Goal: Information Seeking & Learning: Learn about a topic

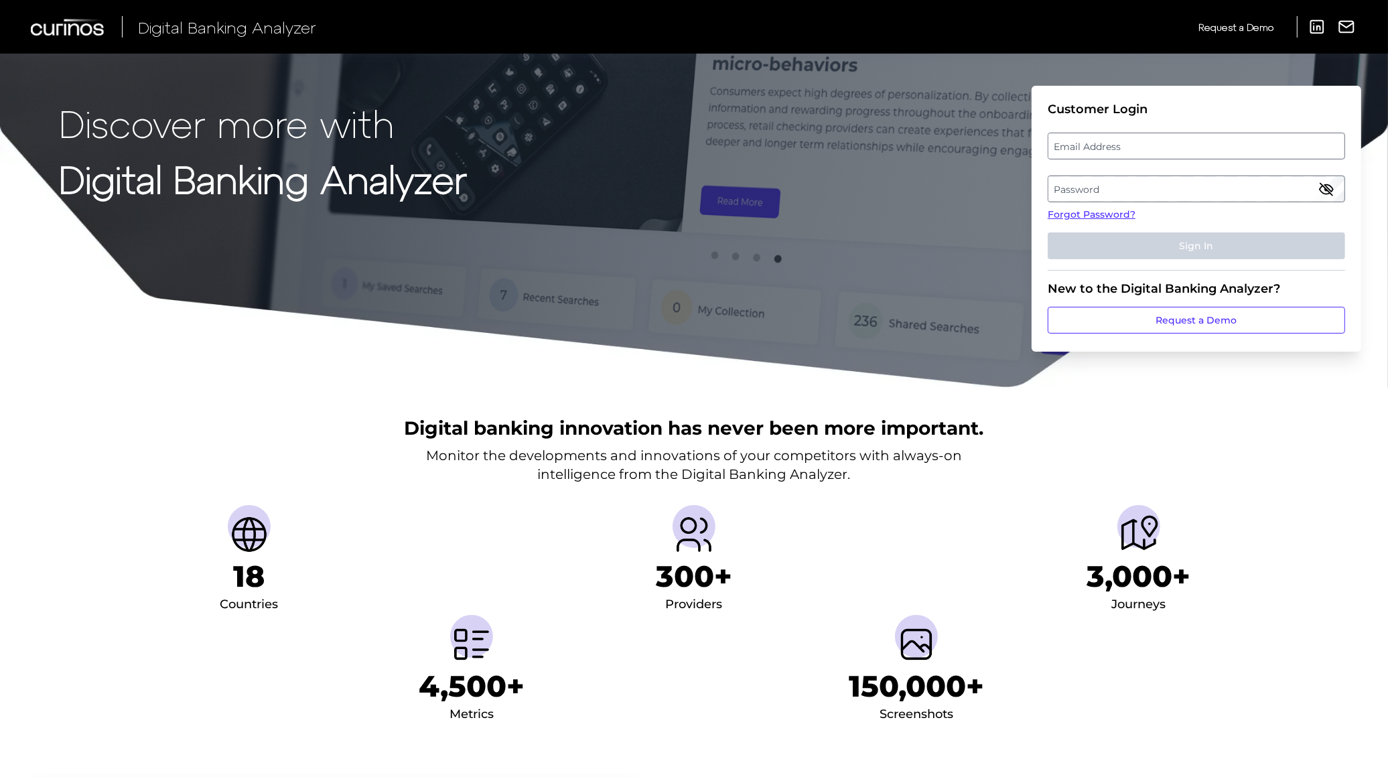
click at [1113, 137] on label "Email Address" at bounding box center [1195, 146] width 295 height 24
click at [1113, 137] on input "email" at bounding box center [1196, 146] width 297 height 27
type input "[EMAIL_ADDRESS][PERSON_NAME][DOMAIN_NAME]"
click at [1125, 188] on label "Password" at bounding box center [1195, 189] width 295 height 24
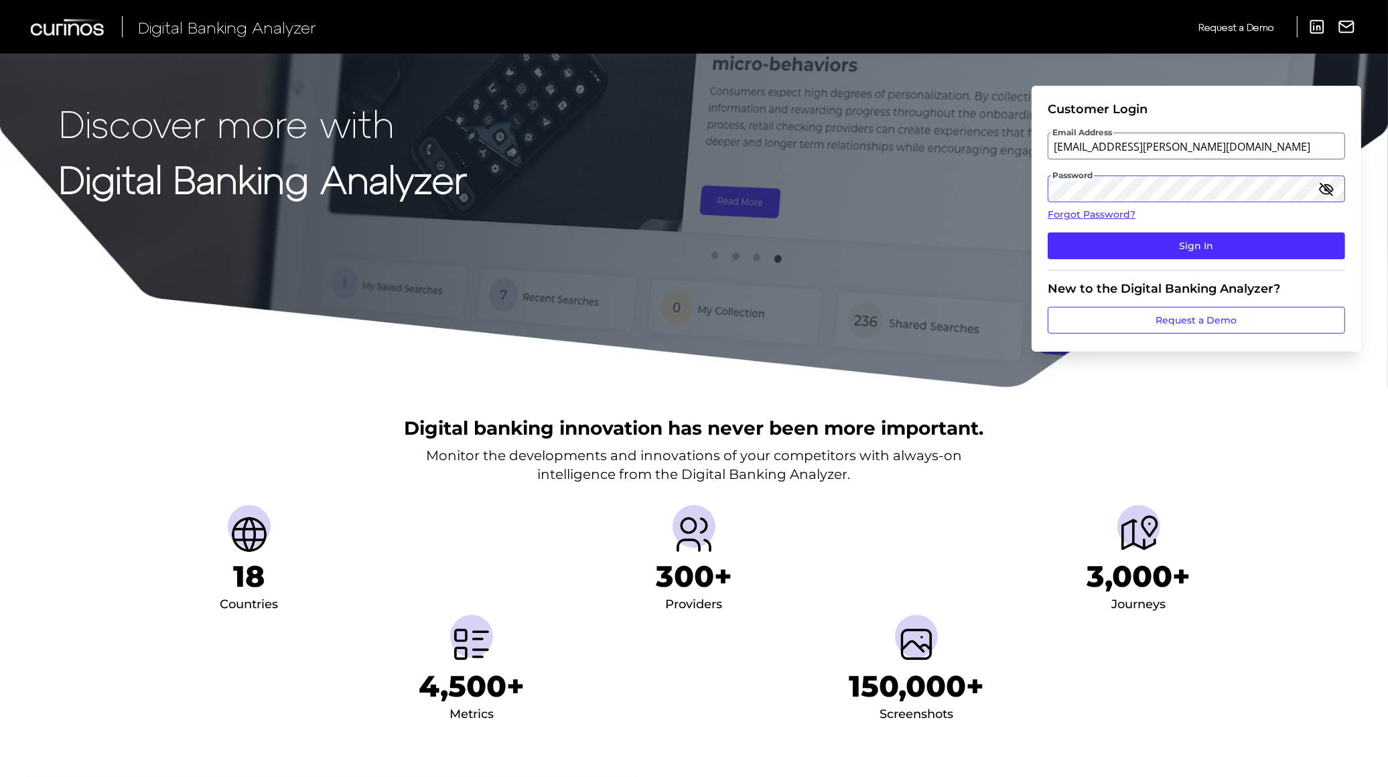
click at [1048, 232] on button "Sign In" at bounding box center [1196, 245] width 297 height 27
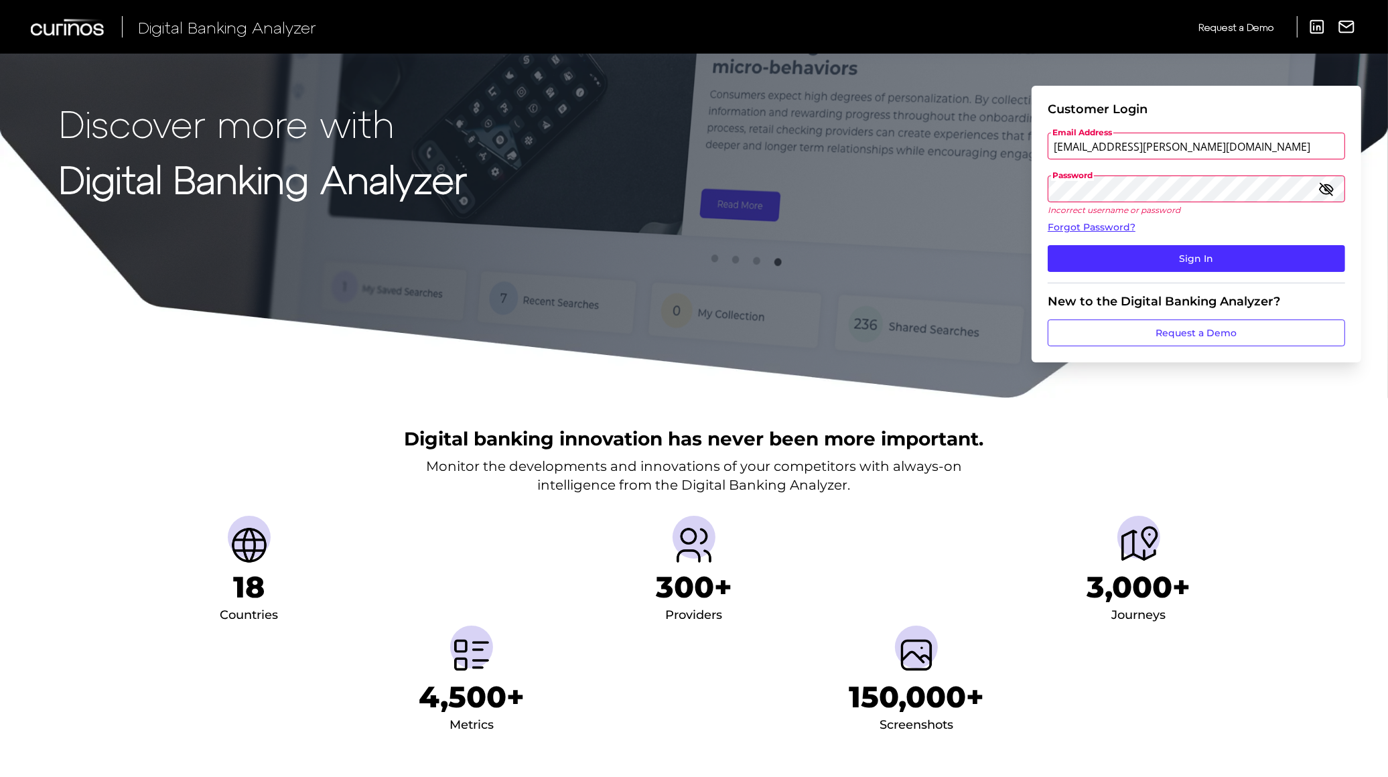
click at [998, 190] on div "Discover more with Digital Banking Analyzer Customer Login Email Address austin…" at bounding box center [694, 199] width 1388 height 399
click at [1048, 245] on button "Sign In" at bounding box center [1196, 258] width 297 height 27
click at [993, 202] on div "Discover more with Digital Banking Analyzer Customer Login Email Address austin…" at bounding box center [694, 199] width 1388 height 399
click at [1048, 245] on button "Sign In" at bounding box center [1196, 258] width 297 height 27
click at [1089, 224] on link "Forgot Password?" at bounding box center [1196, 227] width 297 height 14
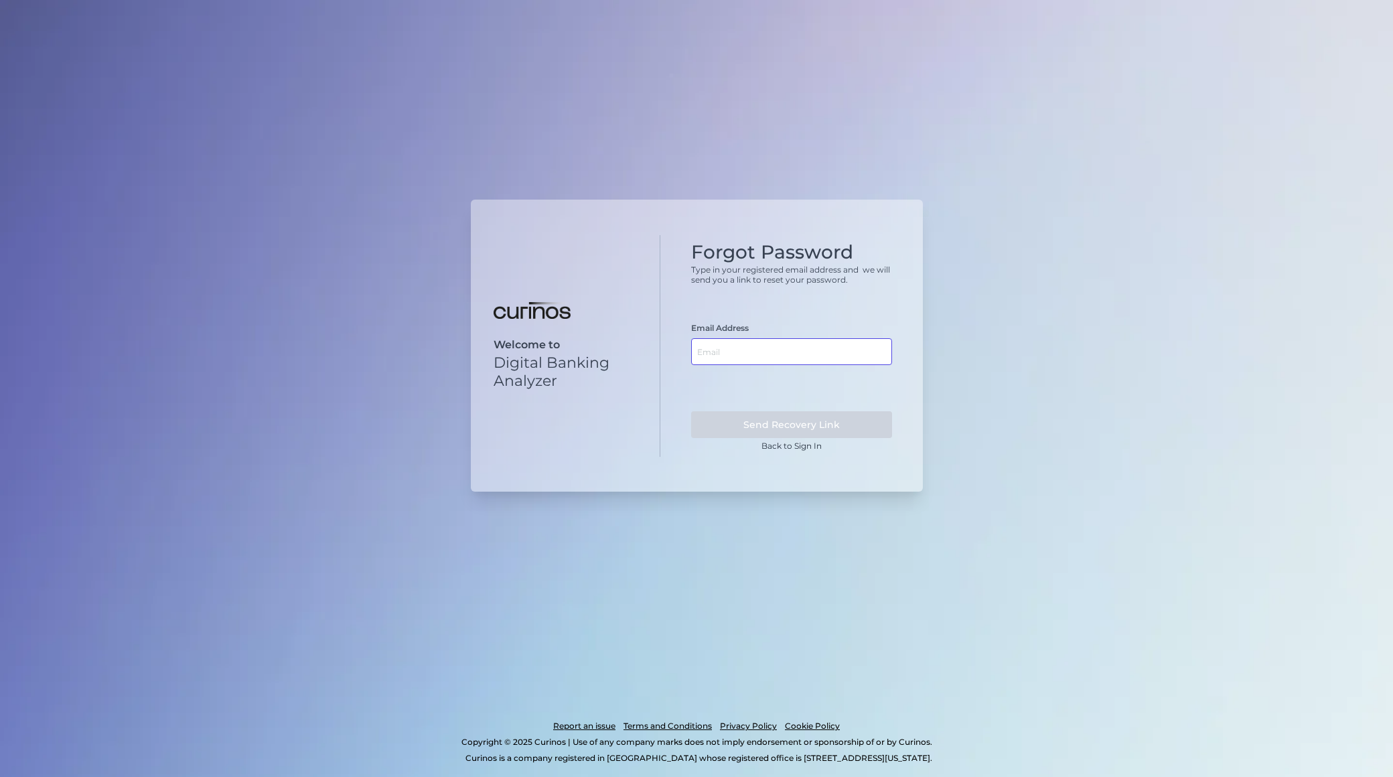
click at [767, 357] on input "text" at bounding box center [791, 351] width 201 height 27
type input "[EMAIL_ADDRESS][PERSON_NAME][DOMAIN_NAME]"
click at [691, 411] on button "Send Recovery Link" at bounding box center [791, 424] width 201 height 27
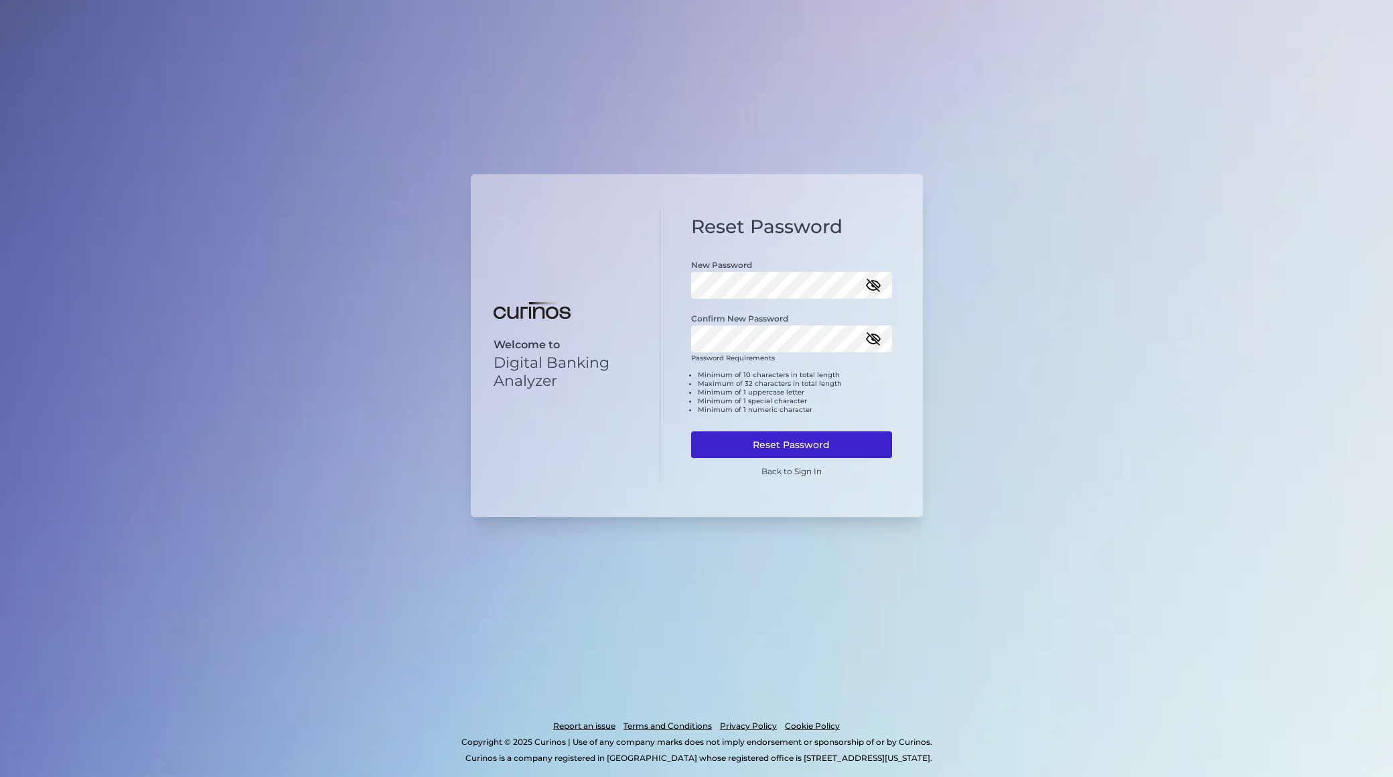
click at [825, 443] on button "Reset Password" at bounding box center [791, 444] width 201 height 27
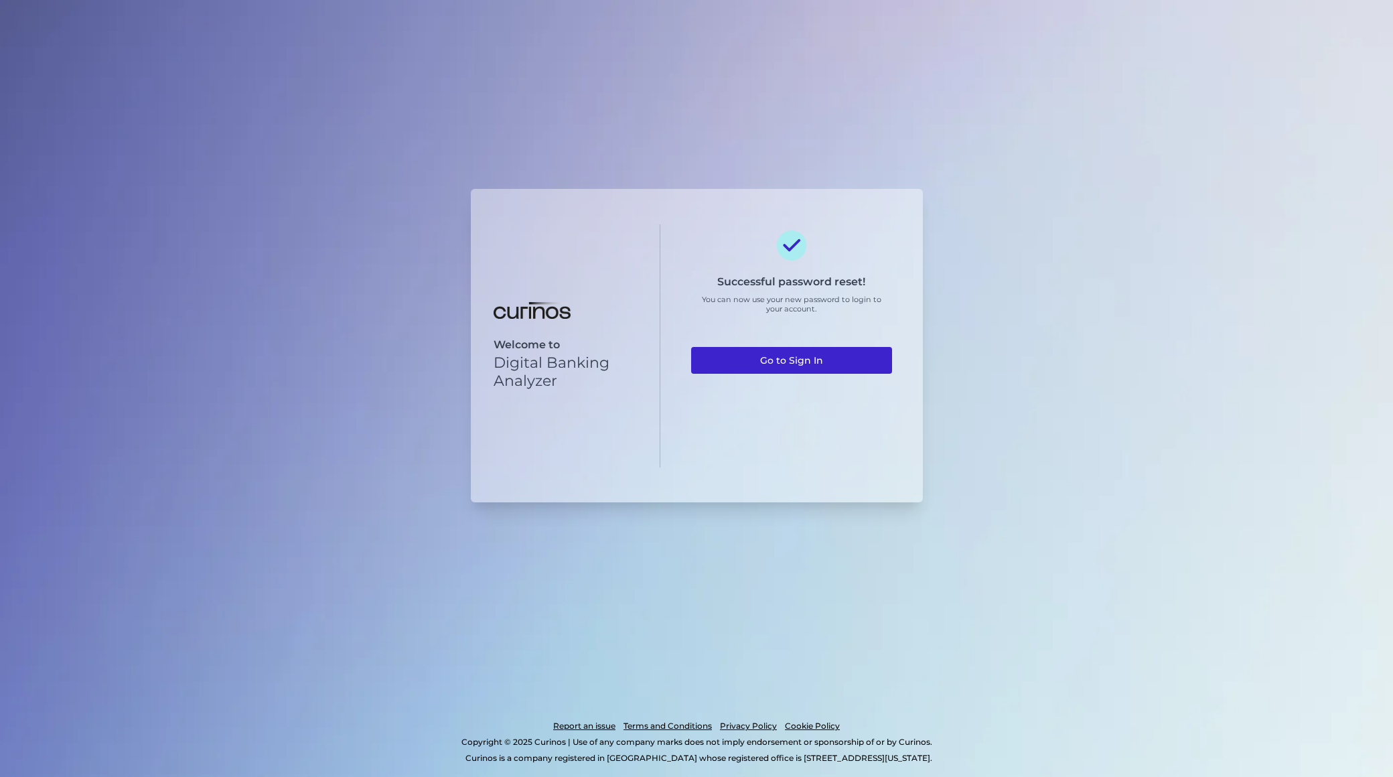
click at [807, 356] on link "Go to Sign In" at bounding box center [791, 360] width 201 height 27
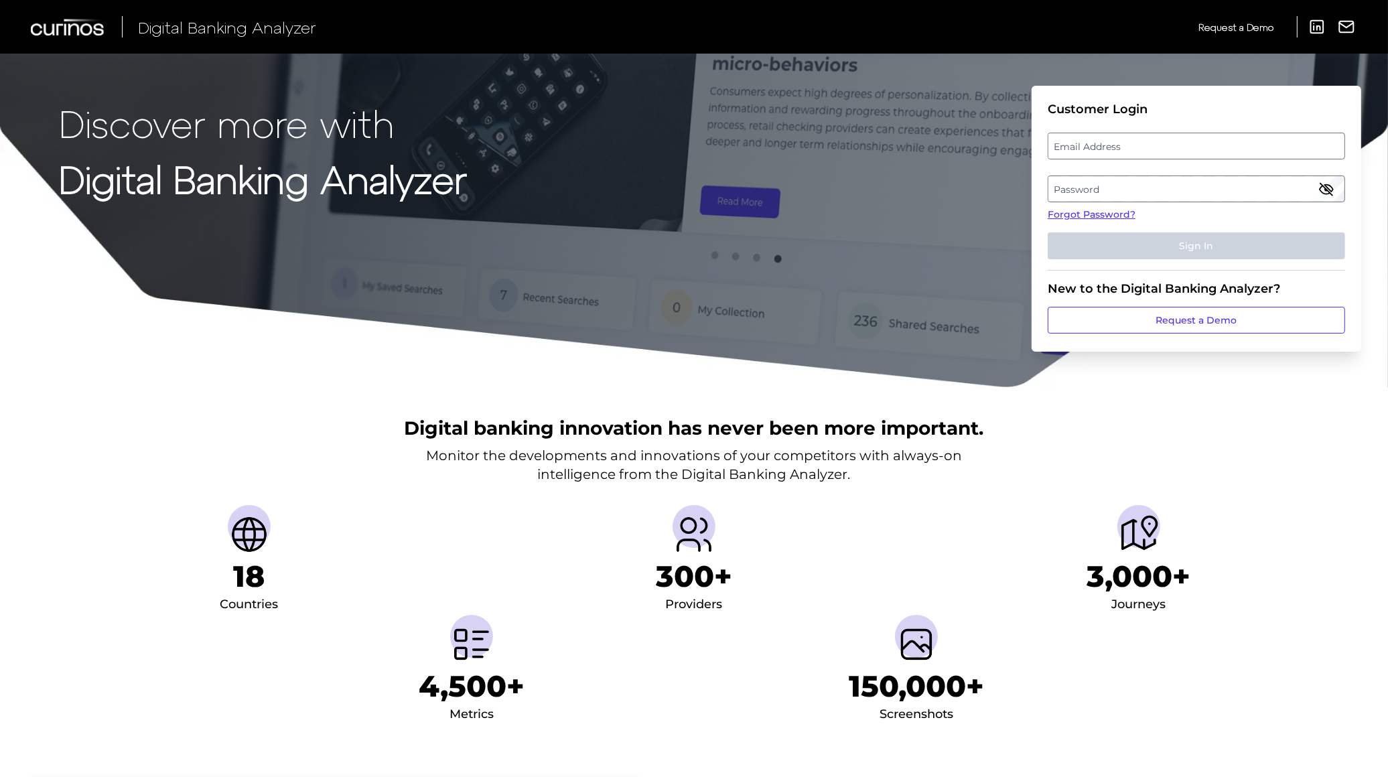
click at [1107, 145] on label "Email Address" at bounding box center [1195, 146] width 295 height 24
click at [1107, 145] on input "email" at bounding box center [1196, 146] width 297 height 27
type input "[EMAIL_ADDRESS][PERSON_NAME][DOMAIN_NAME]"
click at [1114, 191] on label "Password" at bounding box center [1195, 189] width 295 height 24
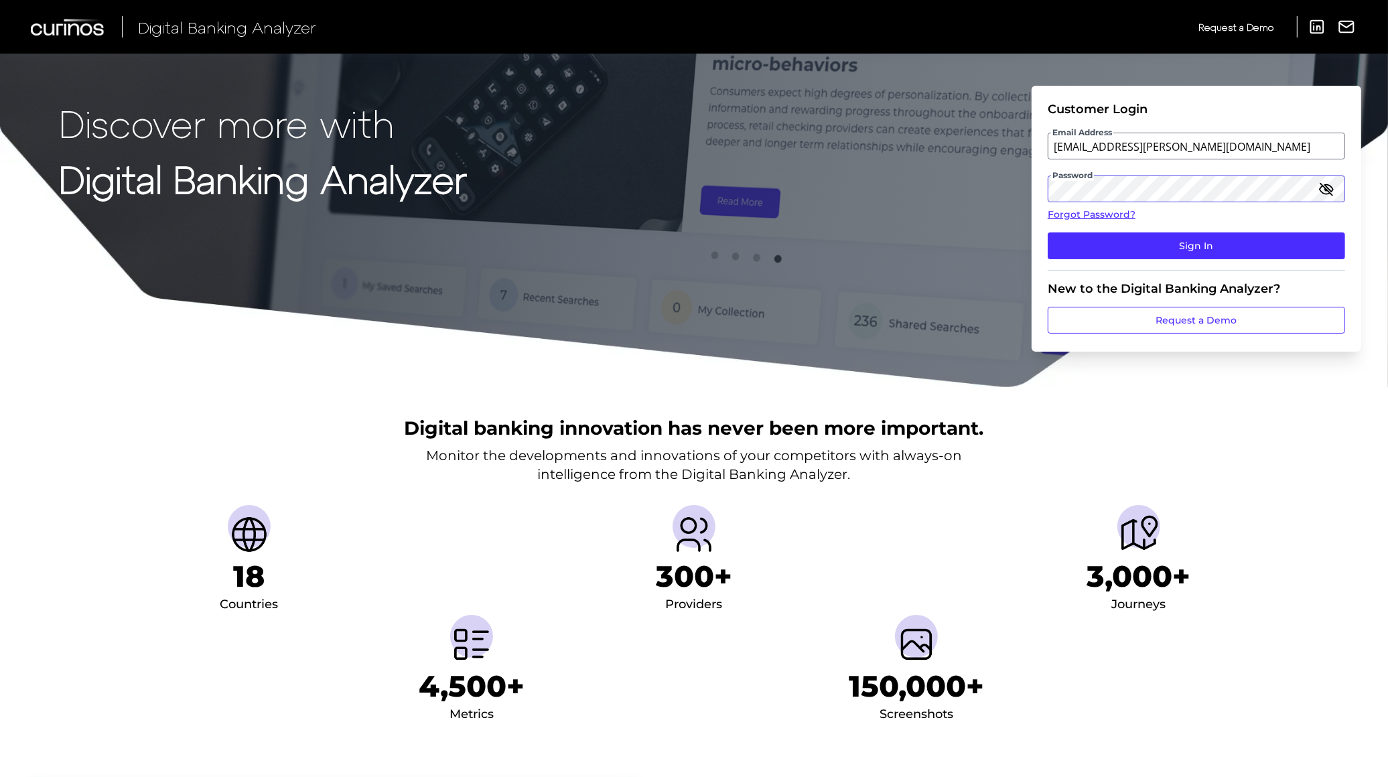
click at [1048, 232] on button "Sign In" at bounding box center [1196, 245] width 297 height 27
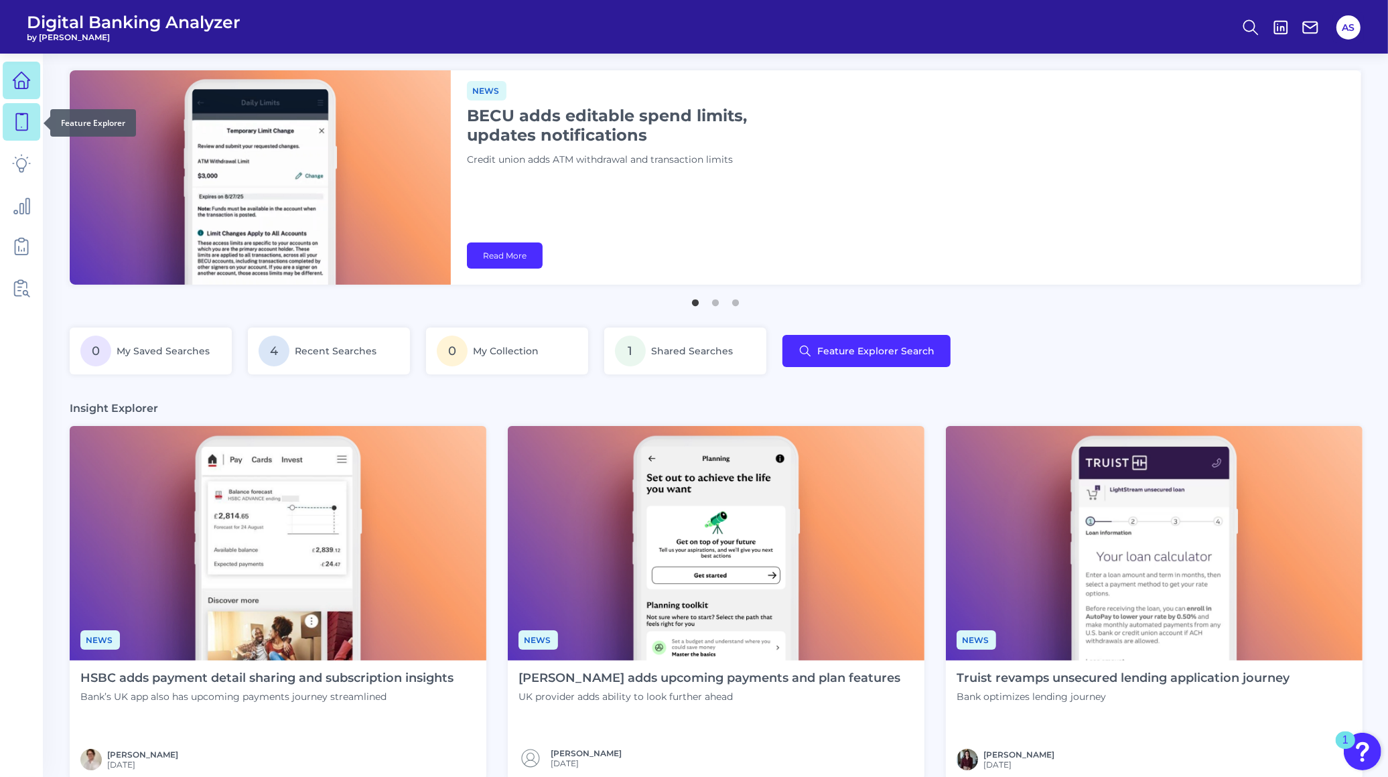
click at [28, 125] on icon at bounding box center [21, 122] width 19 height 19
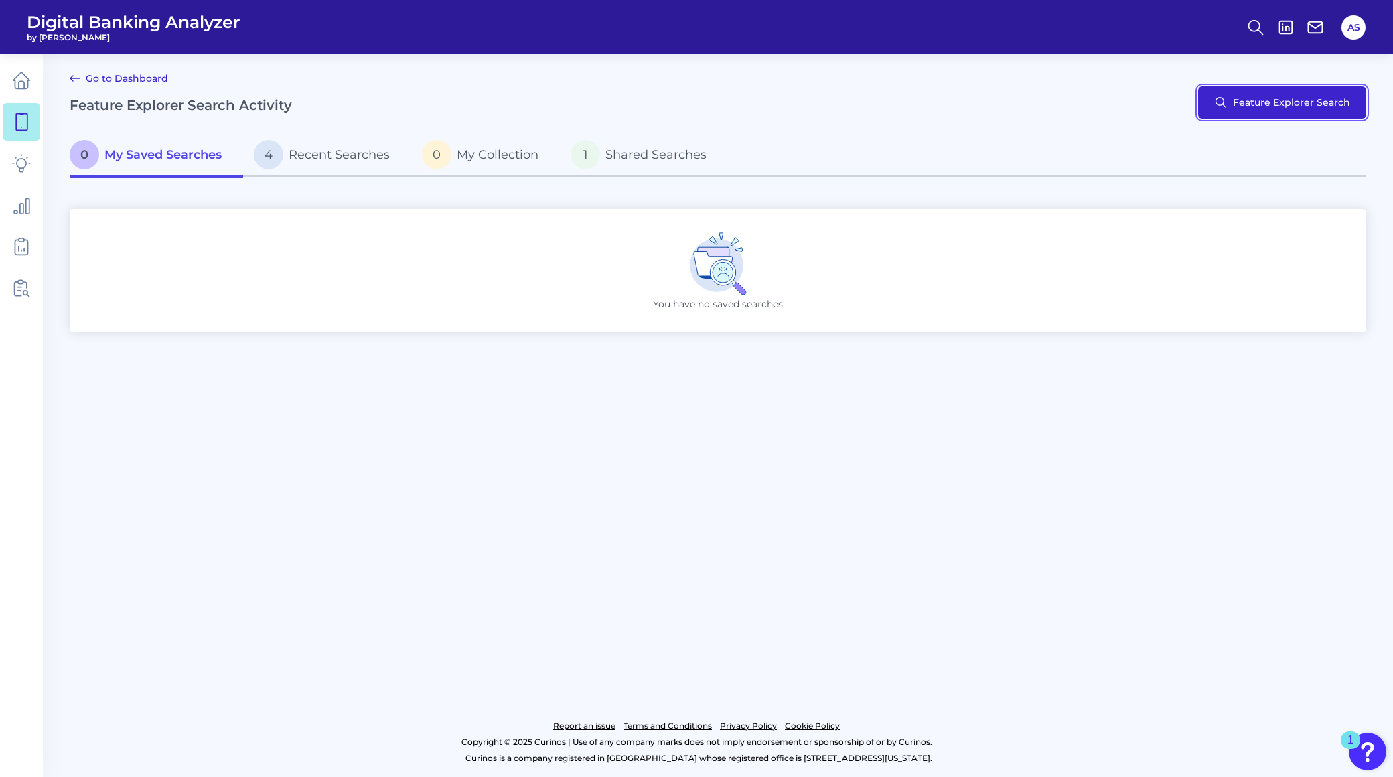
click at [1271, 98] on button "Feature Explorer Search" at bounding box center [1282, 102] width 168 height 32
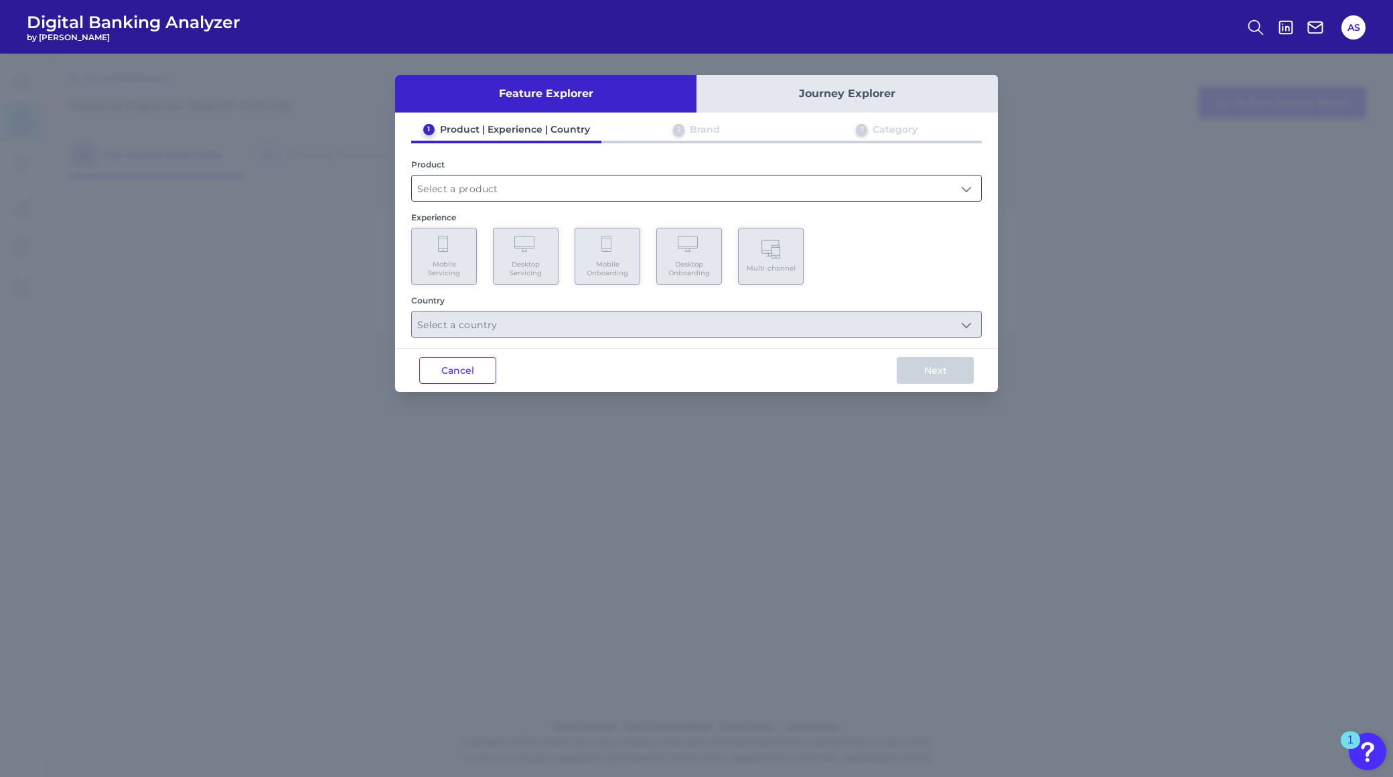
click at [591, 192] on input "text" at bounding box center [696, 187] width 569 height 25
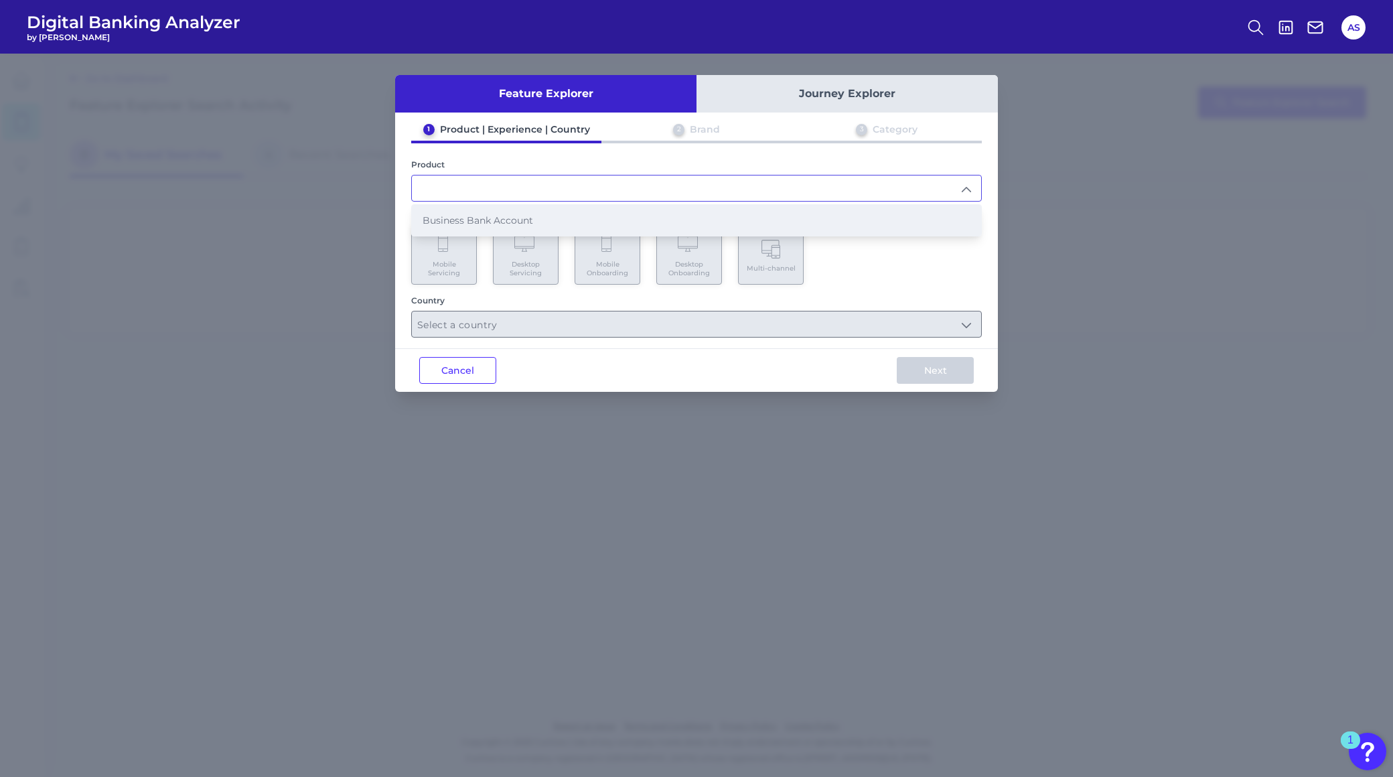
click at [548, 215] on li "Business Bank Account" at bounding box center [696, 220] width 569 height 31
type input "Business Bank Account"
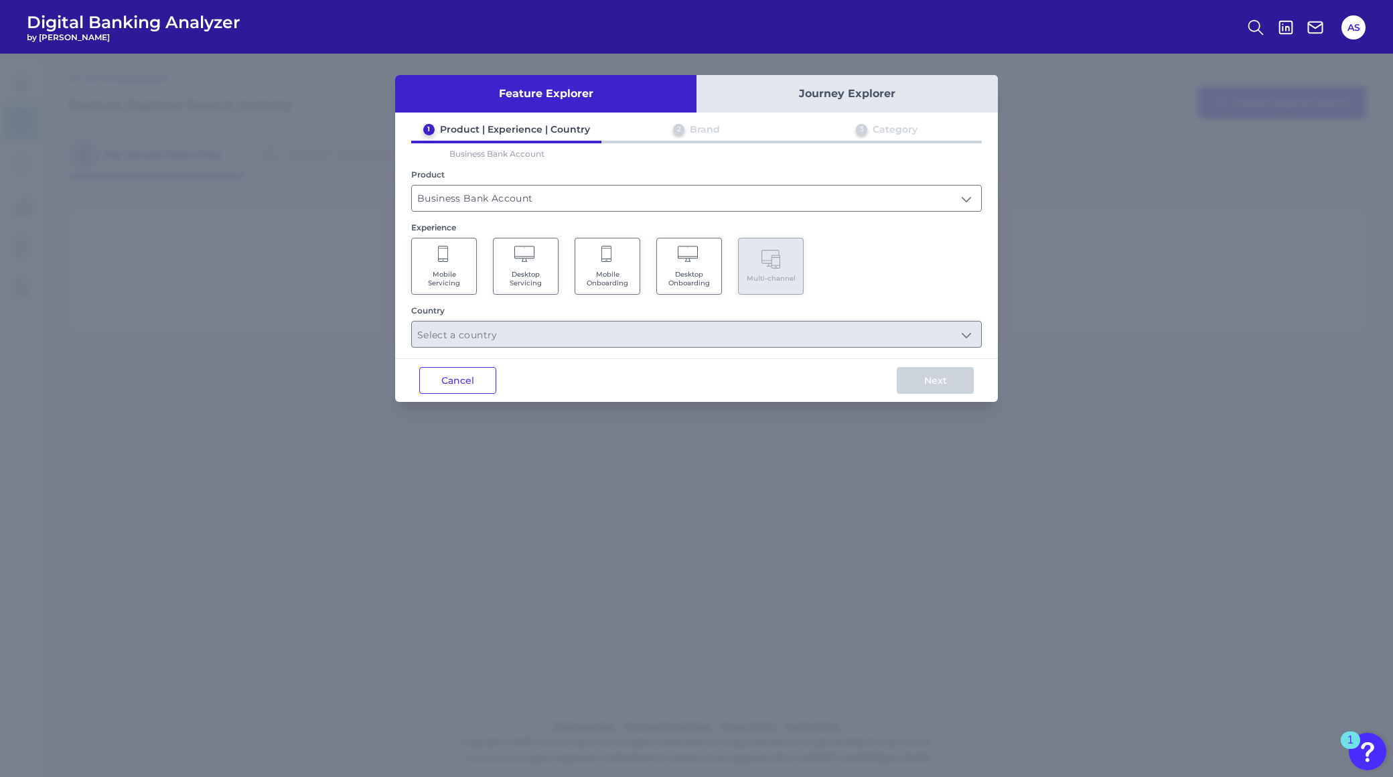
click at [530, 257] on icon at bounding box center [525, 255] width 23 height 19
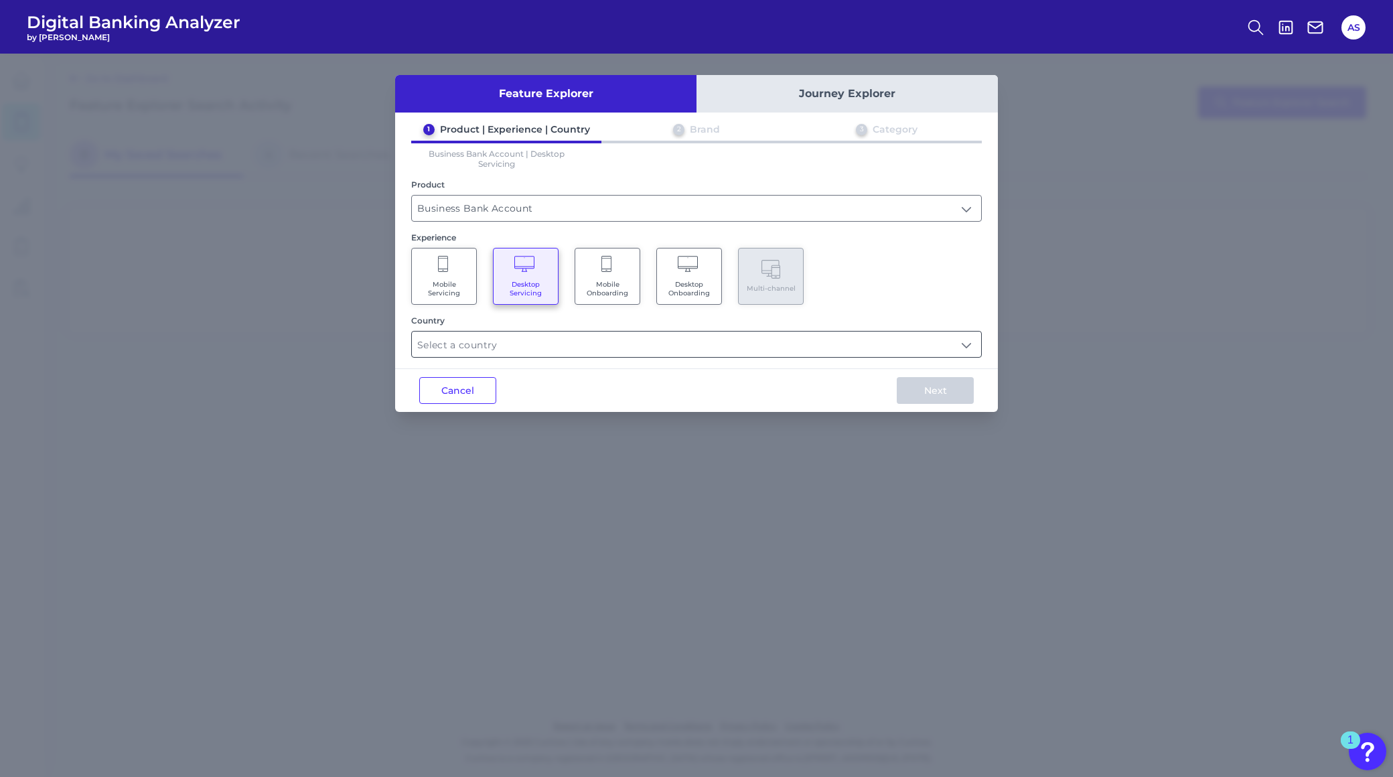
click at [968, 345] on input "text" at bounding box center [696, 344] width 569 height 25
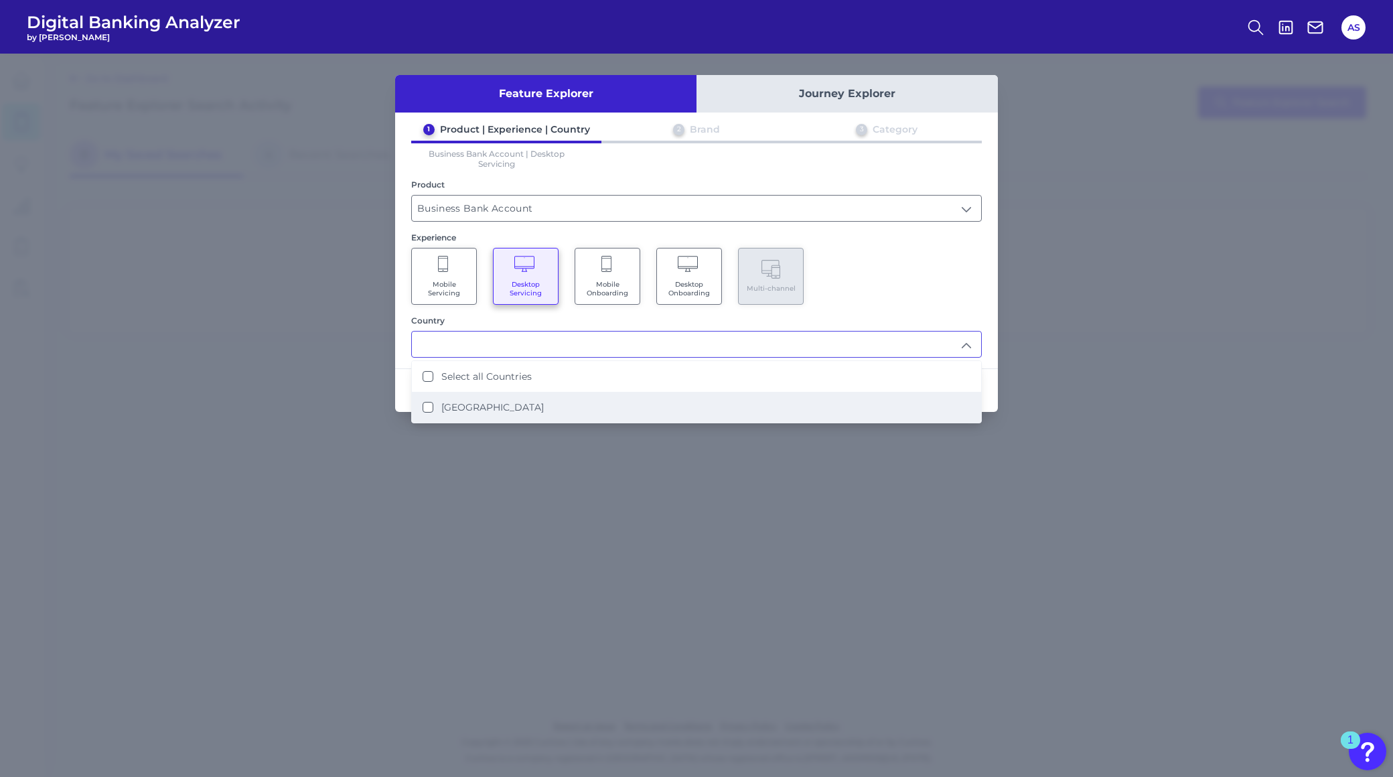
click at [427, 405] on States "[GEOGRAPHIC_DATA]" at bounding box center [428, 407] width 11 height 11
type input "Select all Countries"
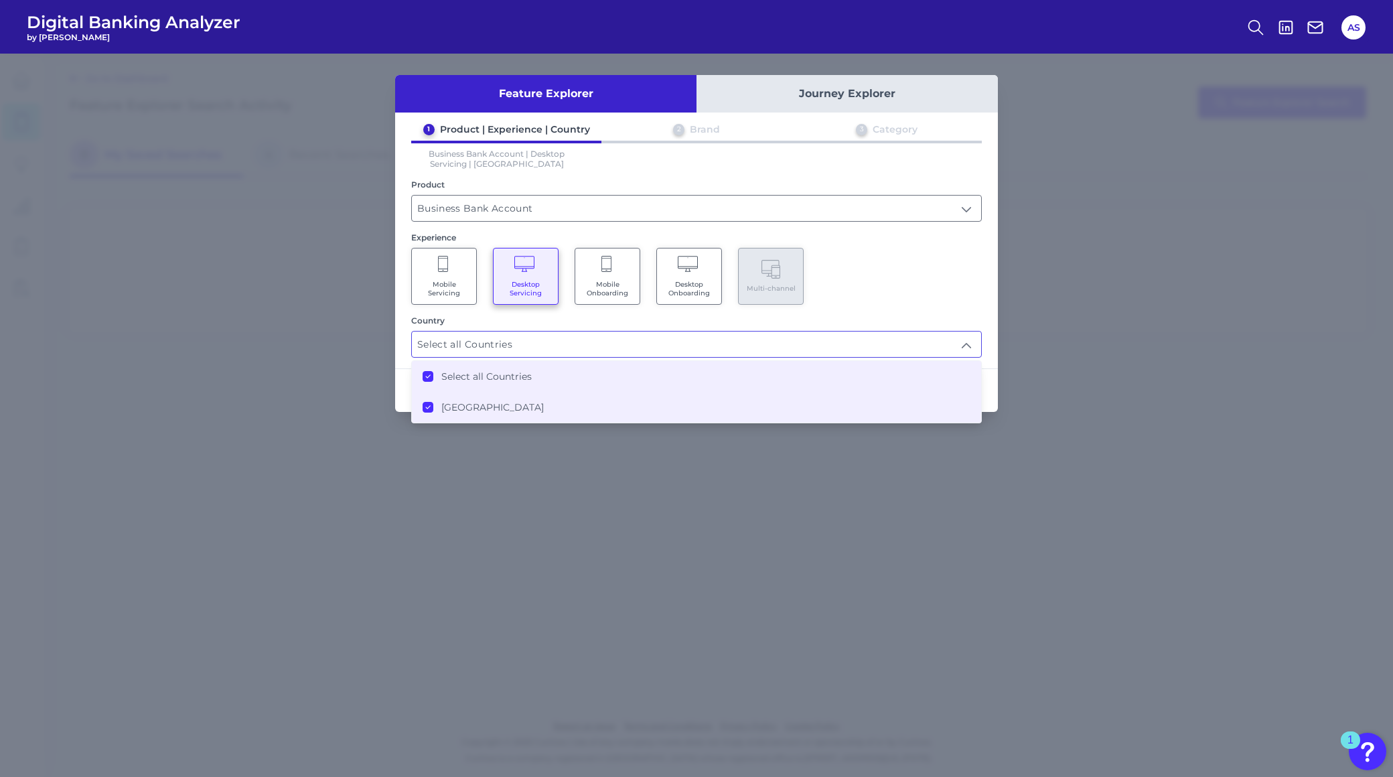
click at [942, 276] on div "Mobile Servicing Desktop Servicing Mobile Onboarding Desktop Onboarding Multi-c…" at bounding box center [696, 276] width 571 height 57
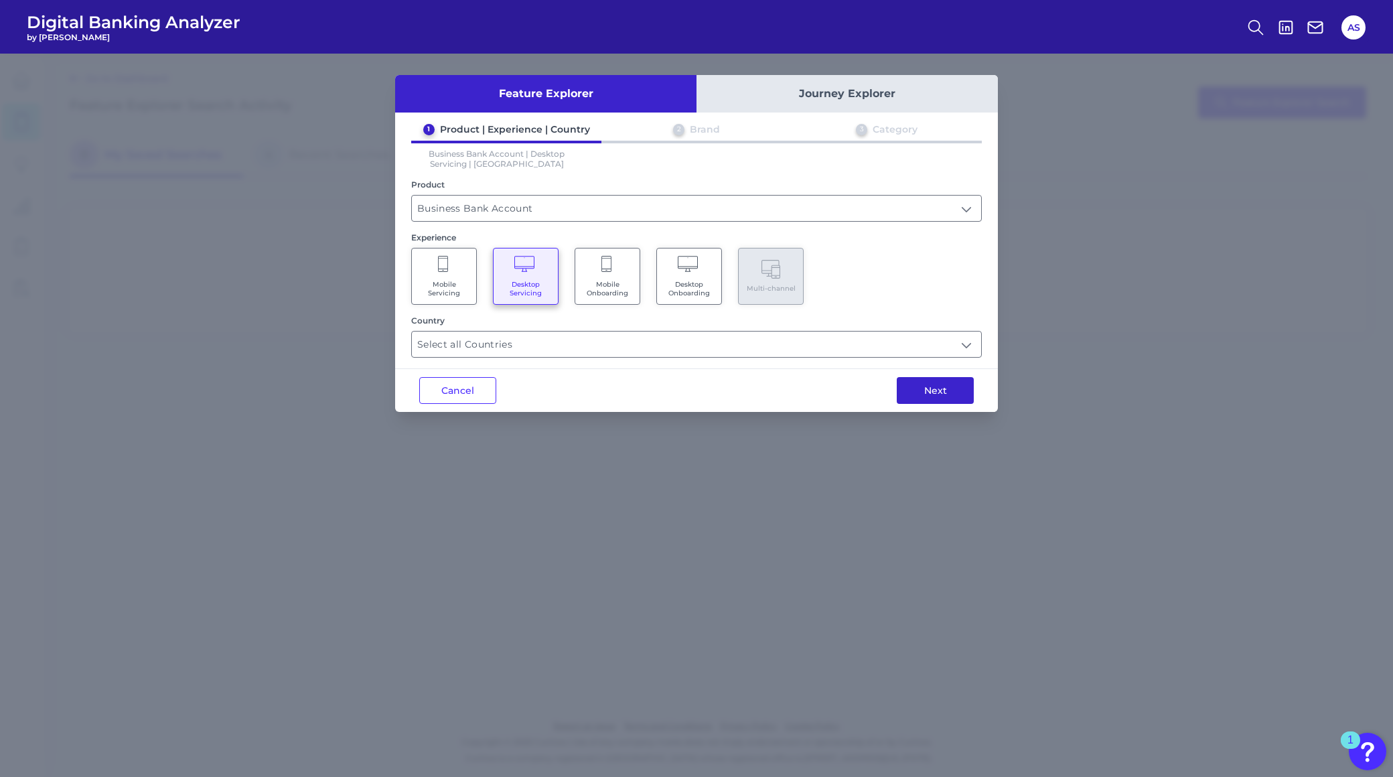
click at [940, 384] on button "Next" at bounding box center [935, 390] width 77 height 27
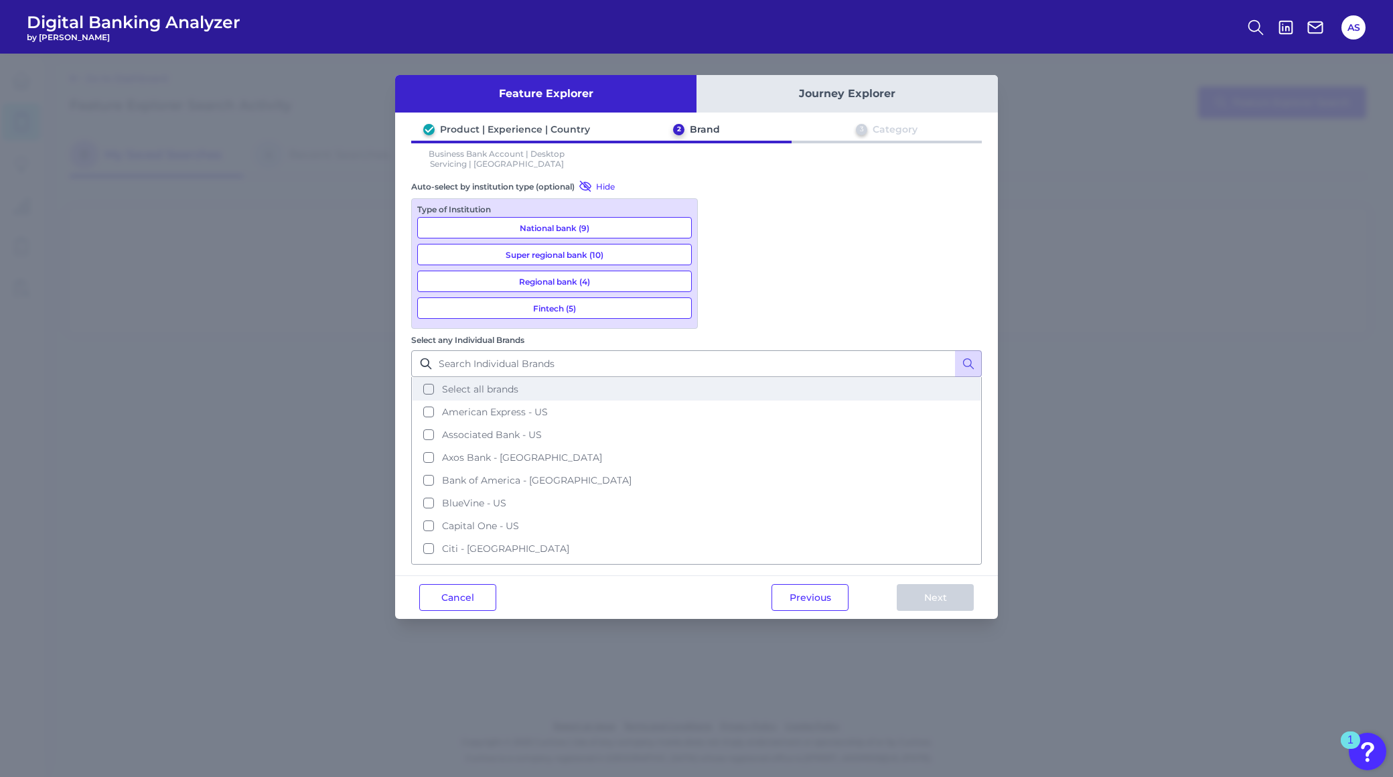
click at [721, 378] on button "Select all brands" at bounding box center [697, 389] width 568 height 23
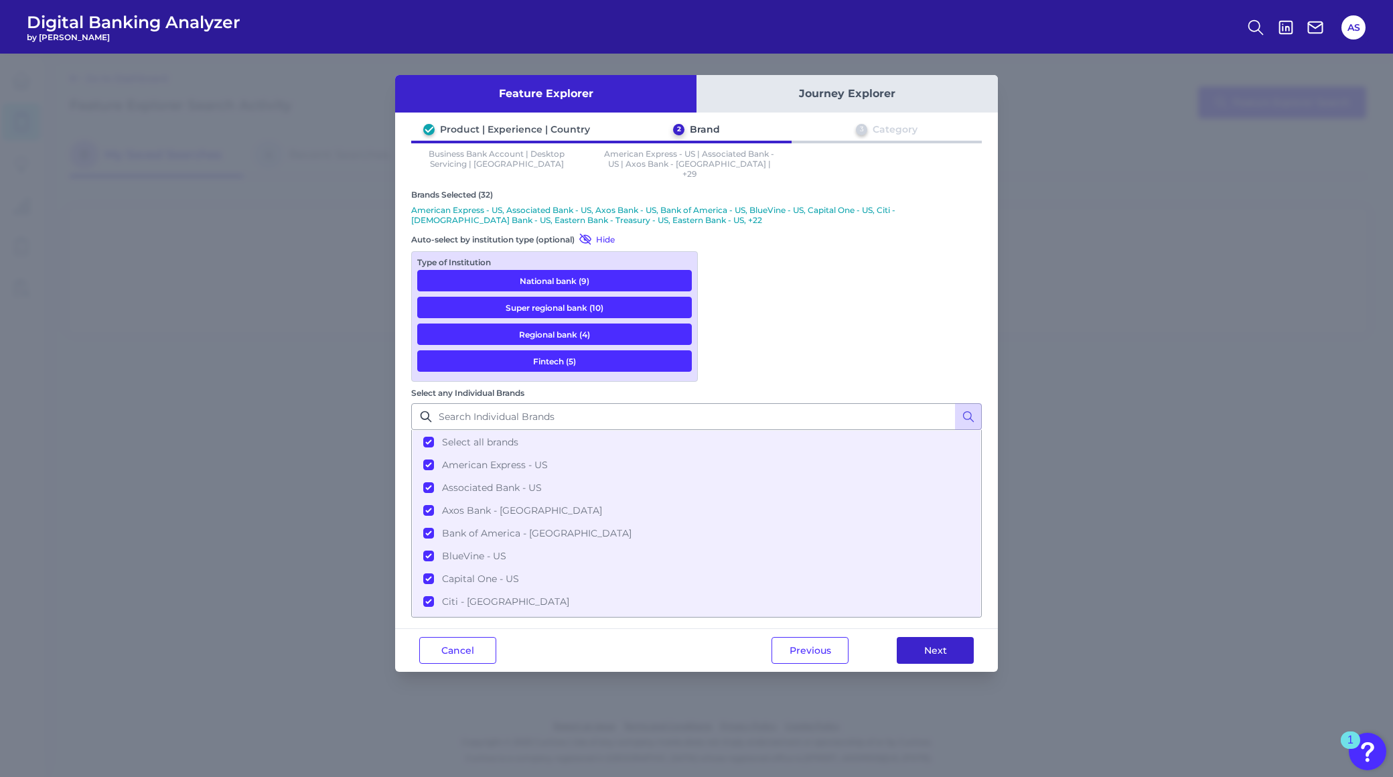
click at [920, 637] on button "Next" at bounding box center [935, 650] width 77 height 27
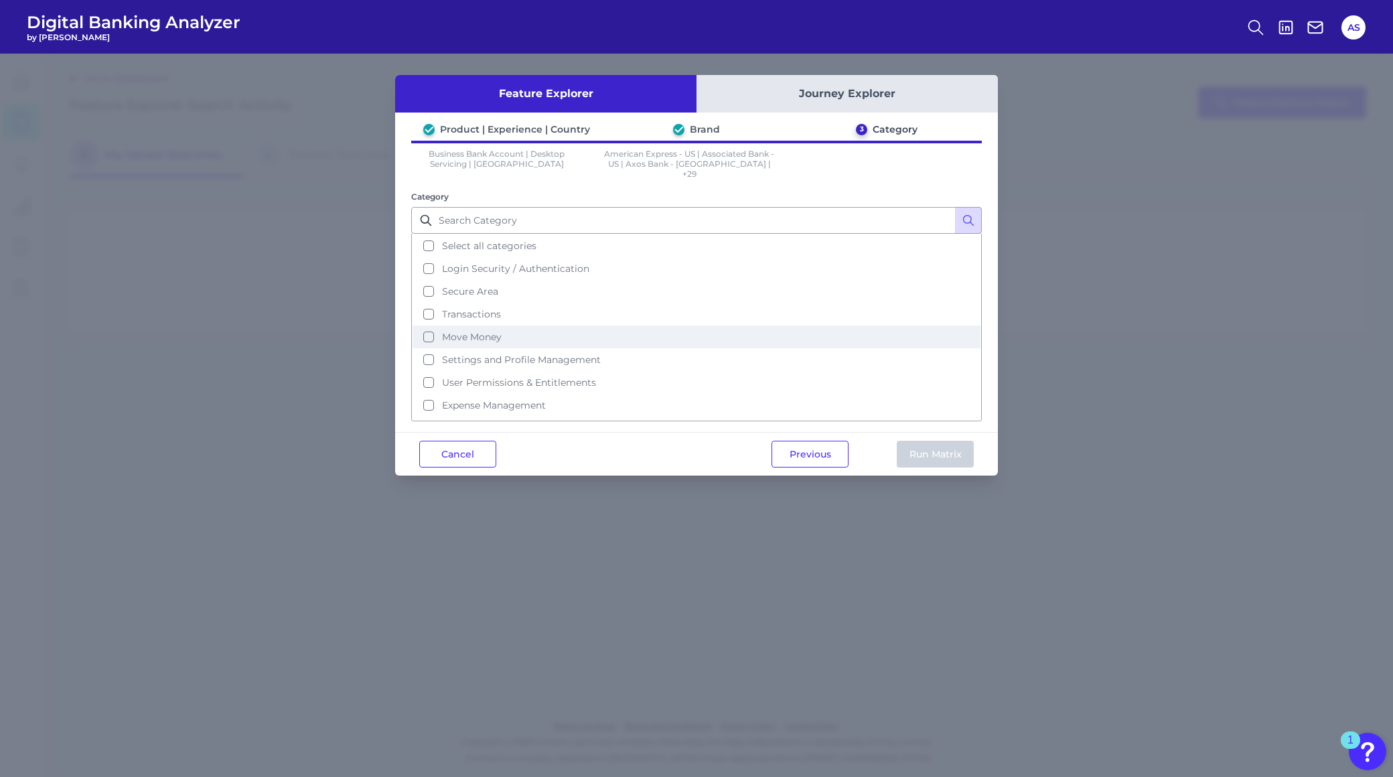
click at [429, 326] on button "Move Money" at bounding box center [697, 337] width 568 height 23
click at [933, 446] on button "Run Matrix" at bounding box center [935, 454] width 77 height 27
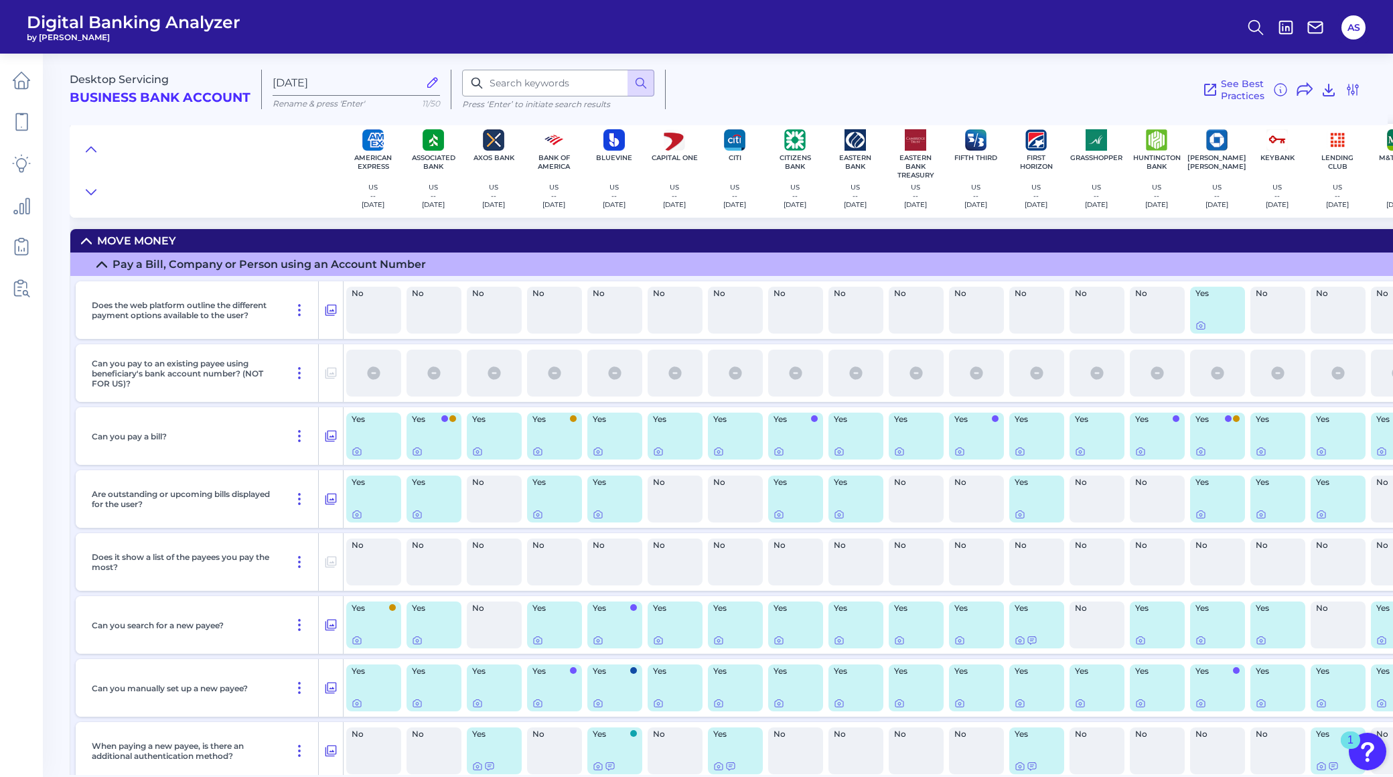
drag, startPoint x: 628, startPoint y: 561, endPoint x: 48, endPoint y: 443, distance: 591.9
click at [48, 443] on main "Desktop Servicing Business Bank Account [DATE][FINANCIAL_ID] Rename & press 'En…" at bounding box center [696, 388] width 1393 height 777
click at [101, 261] on icon at bounding box center [101, 264] width 11 height 11
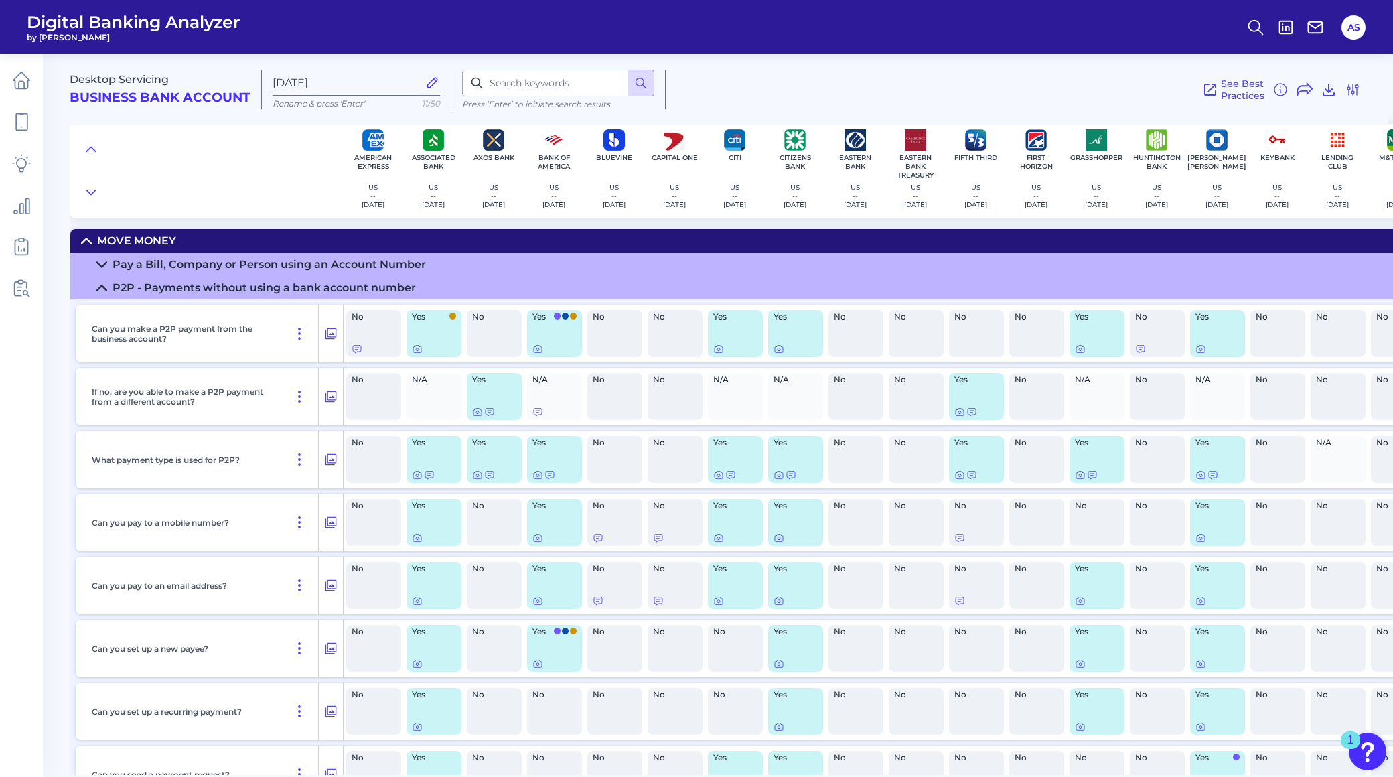
click at [102, 285] on icon at bounding box center [101, 288] width 11 height 11
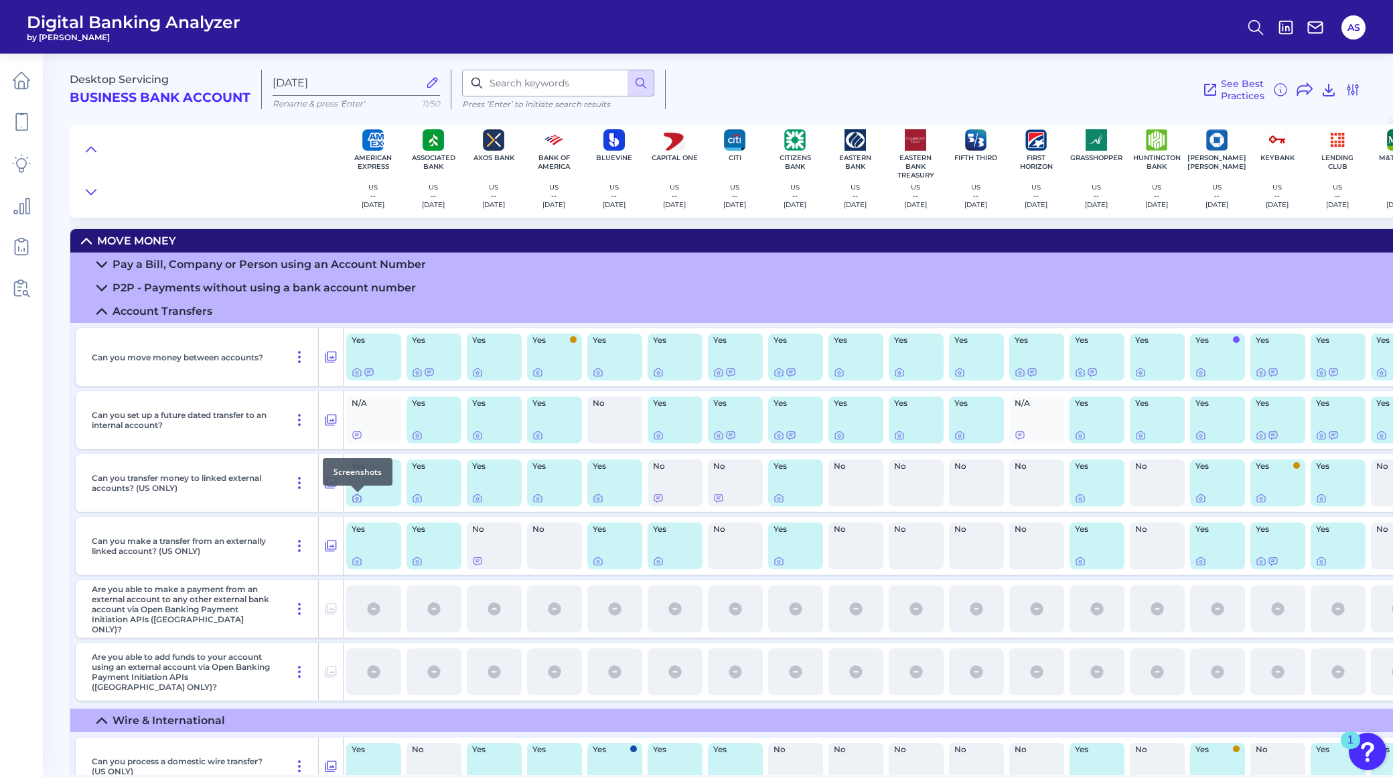
click at [356, 500] on icon at bounding box center [357, 498] width 11 height 11
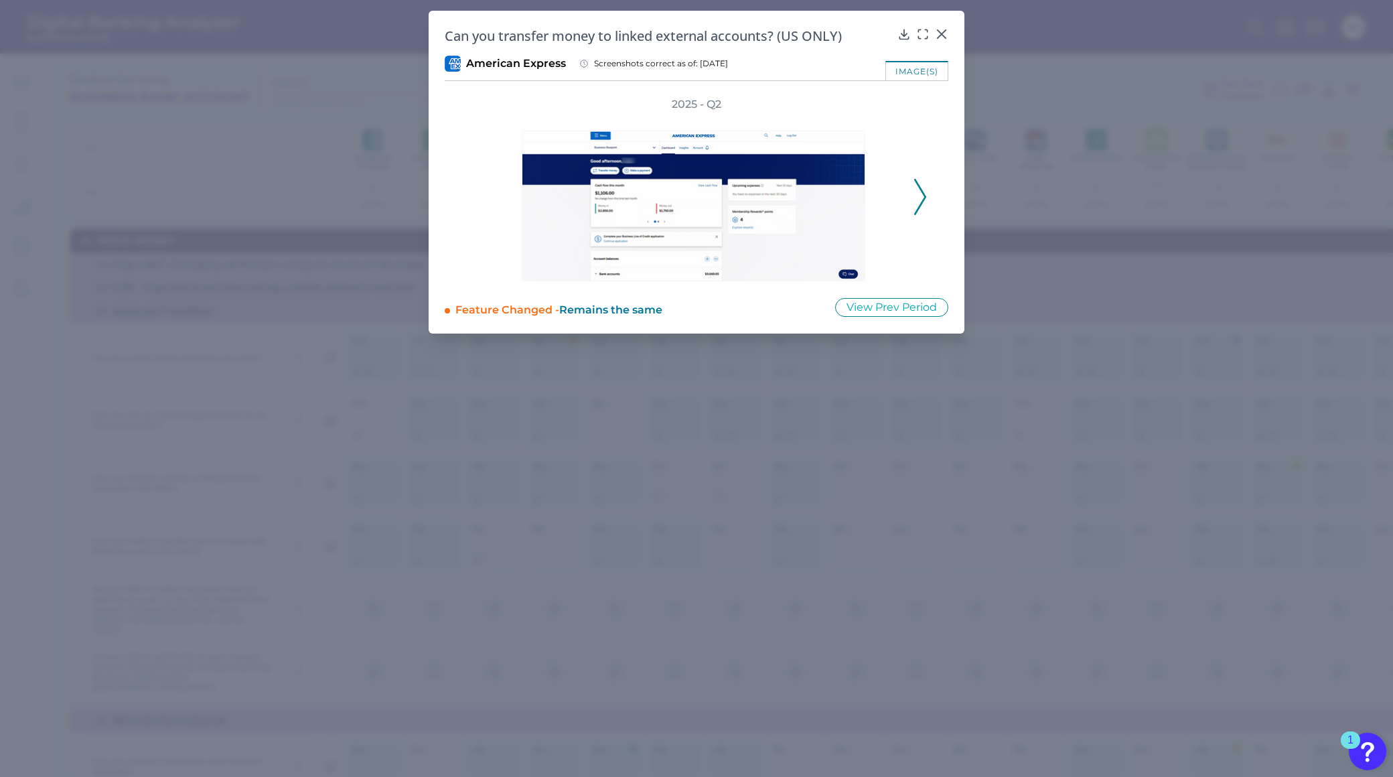
click at [916, 209] on polyline at bounding box center [920, 197] width 10 height 34
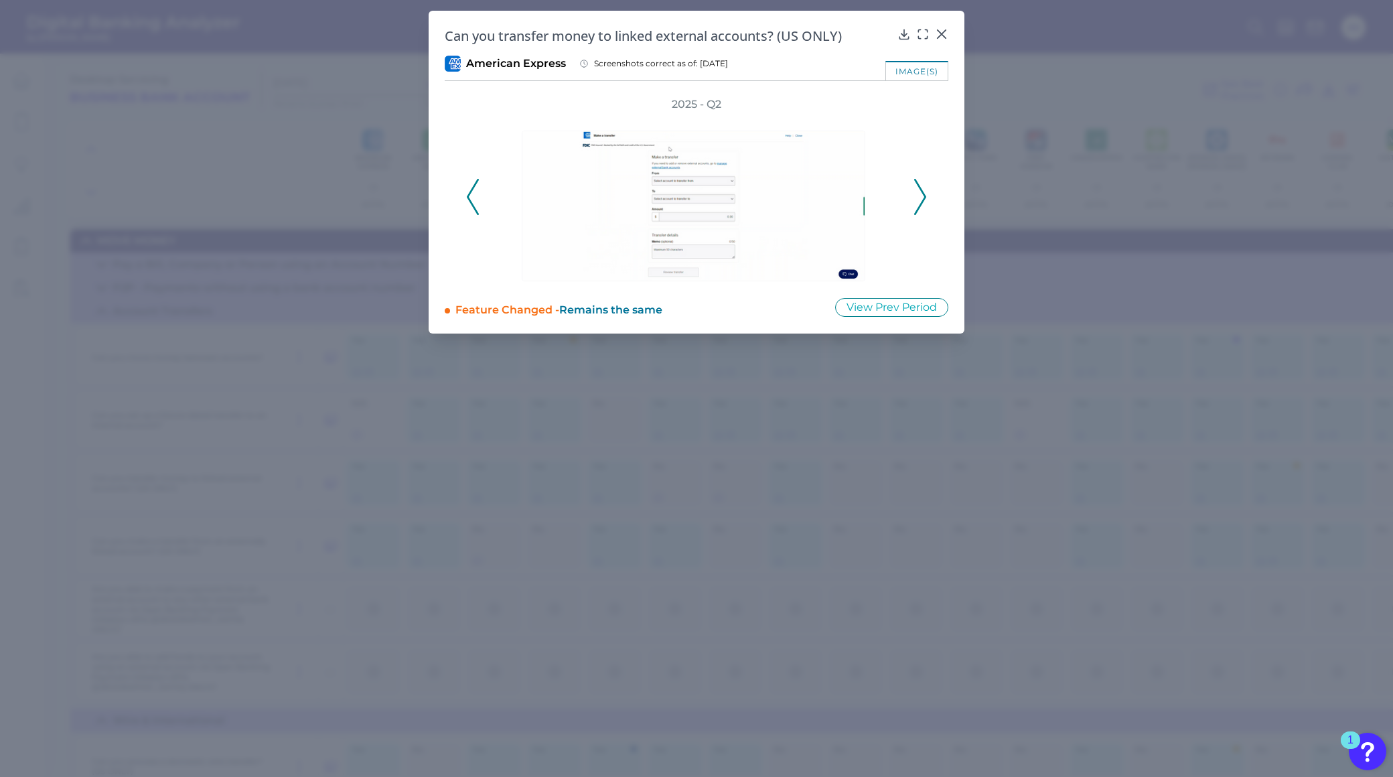
click at [916, 209] on polyline at bounding box center [920, 197] width 10 height 34
click at [916, 208] on icon at bounding box center [920, 197] width 12 height 36
click at [916, 206] on icon at bounding box center [920, 197] width 12 height 36
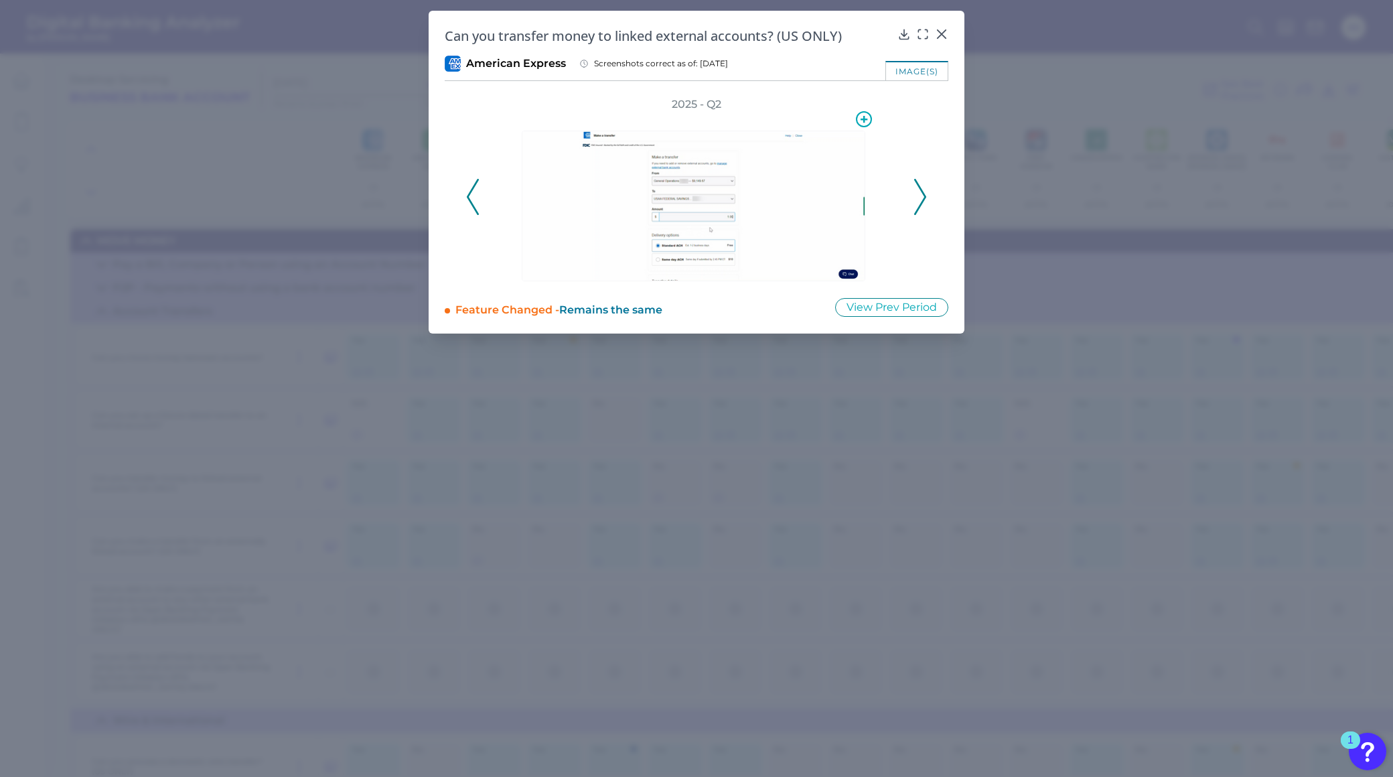
click at [715, 231] on img at bounding box center [694, 206] width 344 height 151
click at [867, 119] on icon at bounding box center [864, 119] width 16 height 16
click at [924, 121] on div "2025 - Q2" at bounding box center [696, 189] width 461 height 184
click at [918, 196] on icon at bounding box center [920, 197] width 12 height 36
click at [916, 196] on icon at bounding box center [920, 197] width 12 height 36
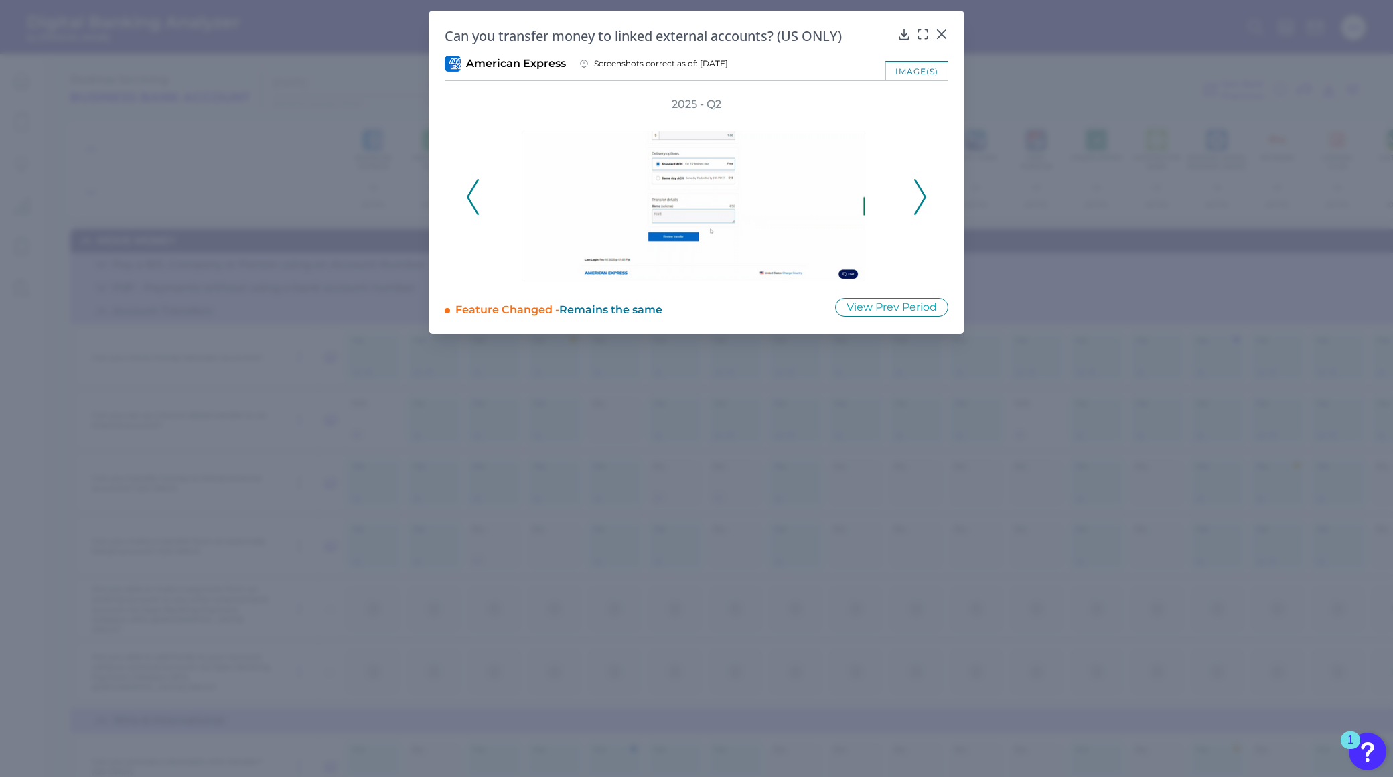
click at [918, 196] on icon at bounding box center [920, 197] width 12 height 36
click at [942, 32] on icon at bounding box center [942, 34] width 8 height 8
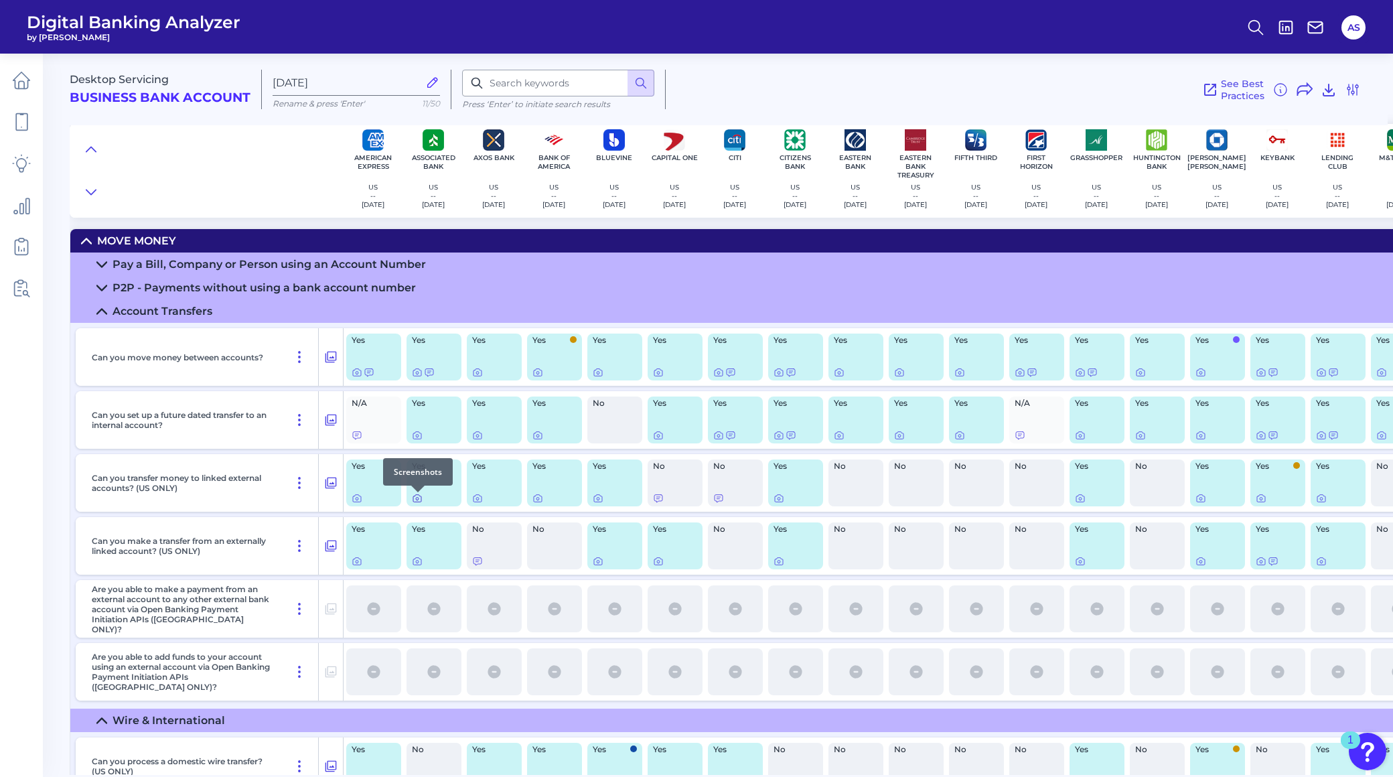
click at [420, 500] on icon at bounding box center [417, 498] width 11 height 11
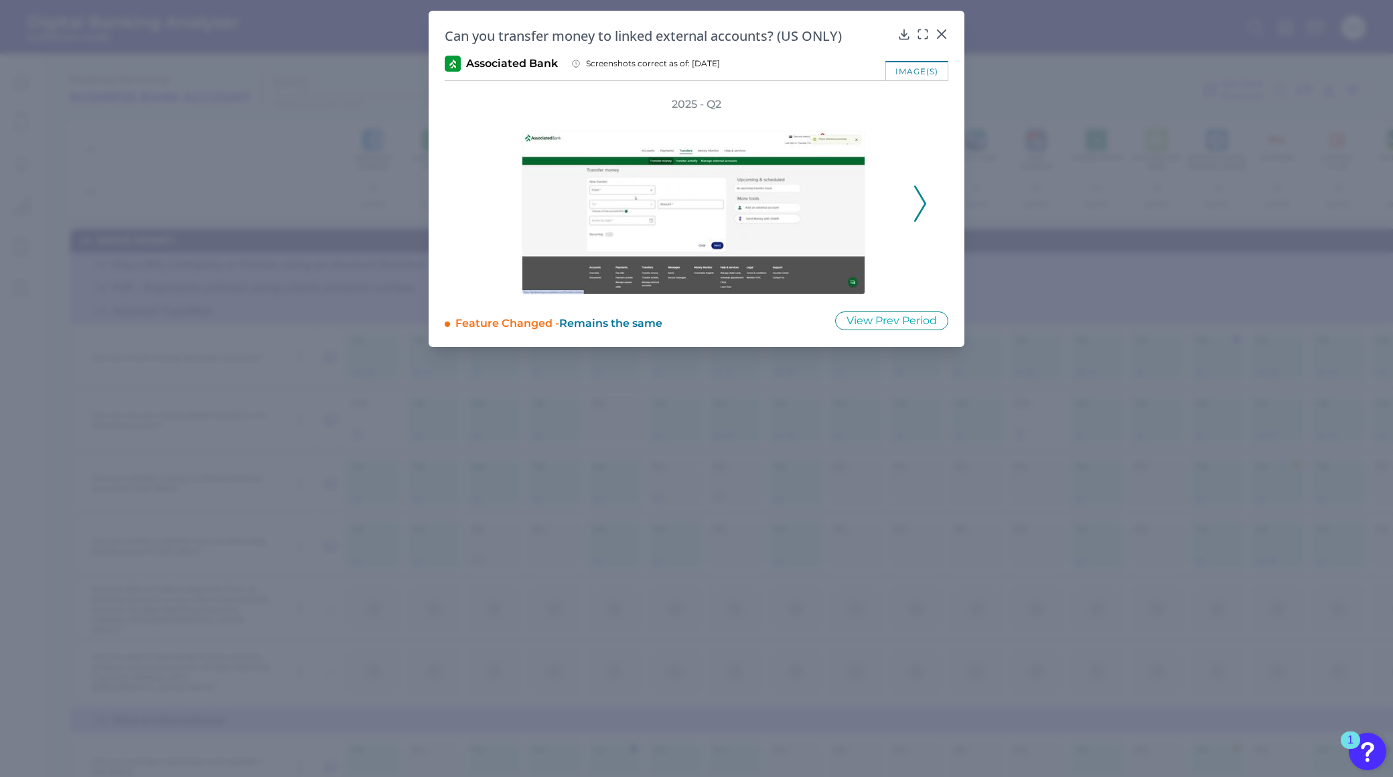
click at [918, 213] on icon at bounding box center [920, 204] width 12 height 36
click at [918, 212] on icon at bounding box center [920, 204] width 12 height 36
click at [918, 211] on icon at bounding box center [920, 204] width 12 height 36
click at [918, 210] on icon at bounding box center [920, 204] width 12 height 36
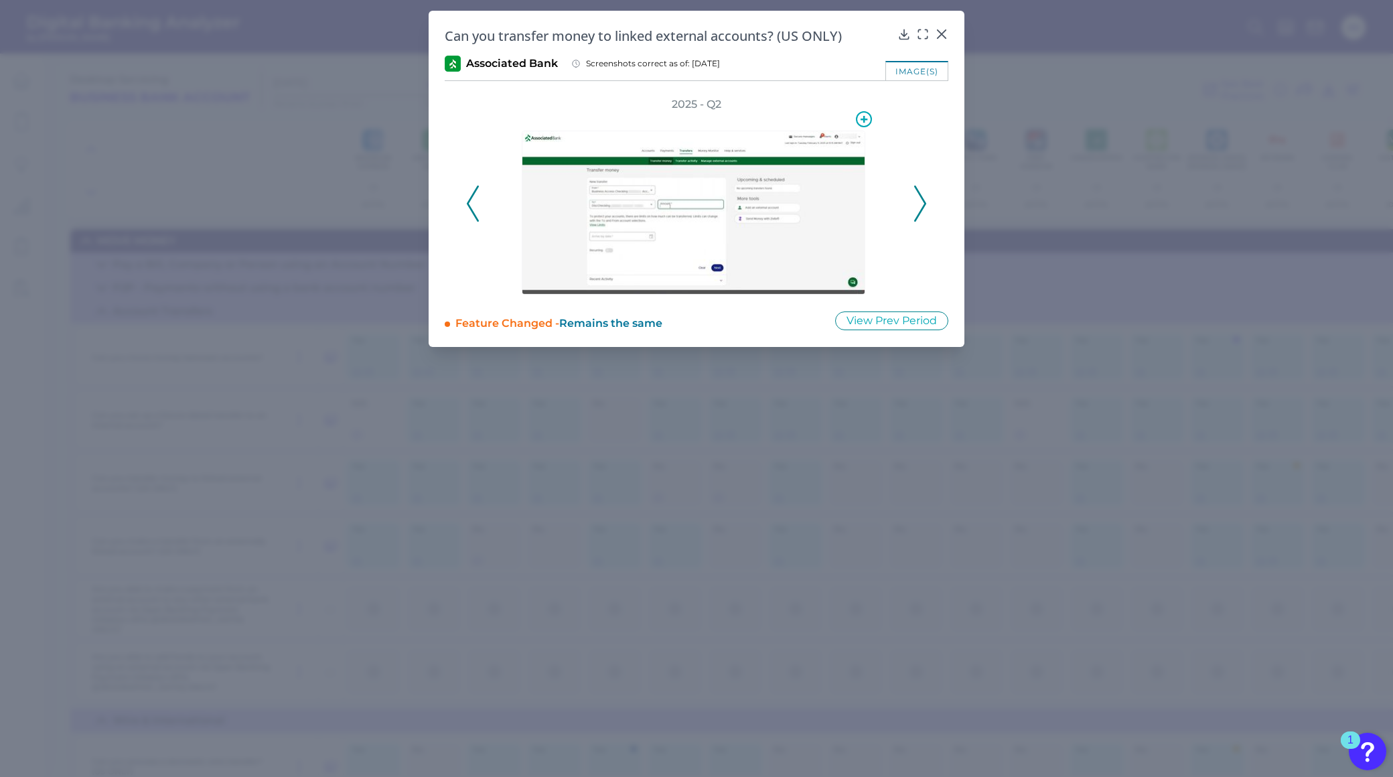
click at [620, 224] on img at bounding box center [694, 213] width 344 height 164
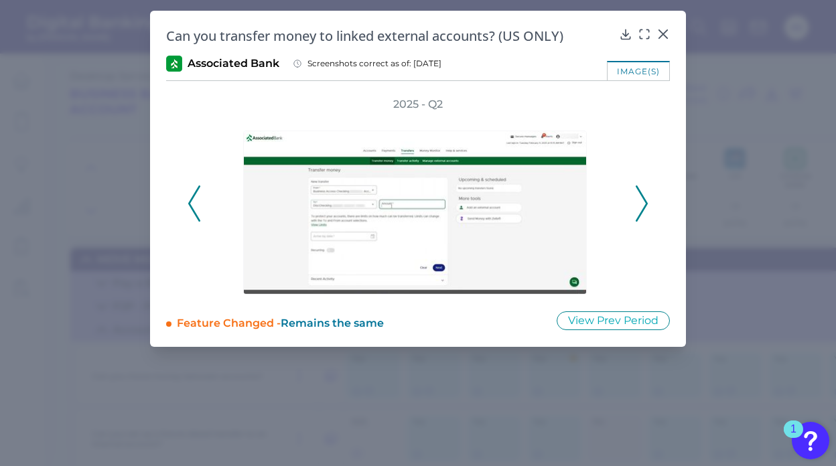
click at [643, 206] on icon at bounding box center [642, 204] width 12 height 36
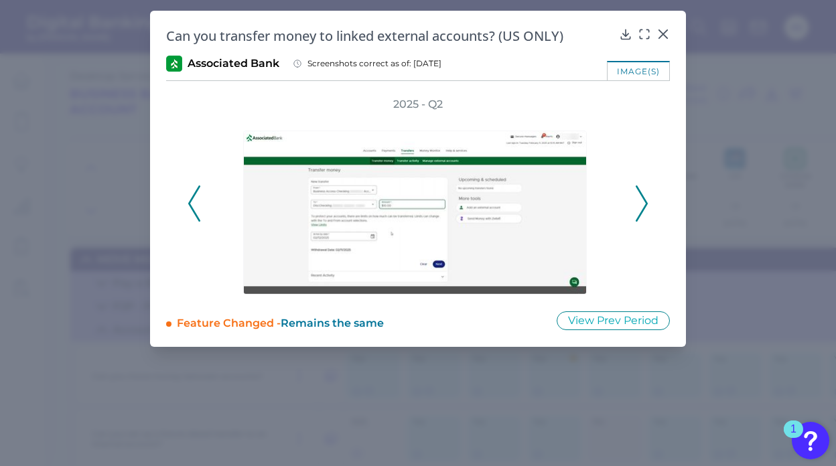
click at [644, 206] on polyline at bounding box center [641, 203] width 10 height 34
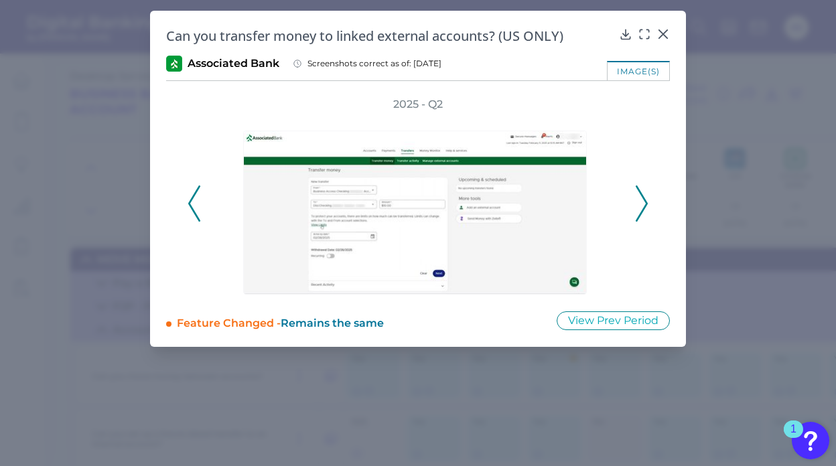
click at [644, 206] on polyline at bounding box center [641, 203] width 10 height 34
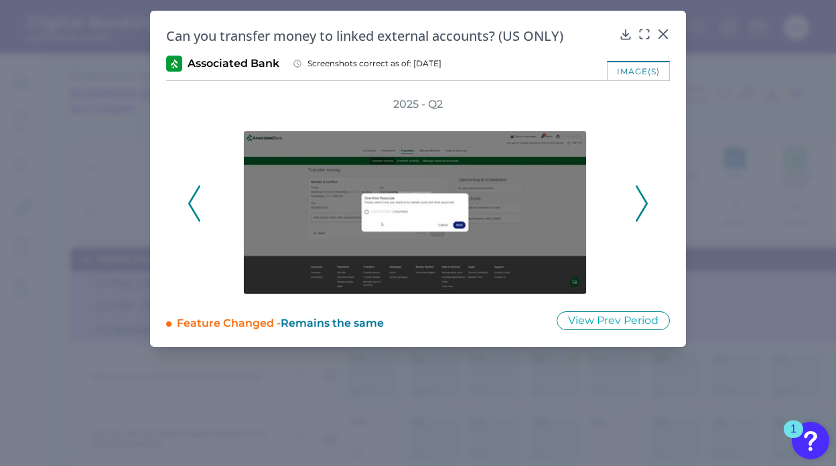
click at [196, 209] on icon at bounding box center [194, 204] width 12 height 36
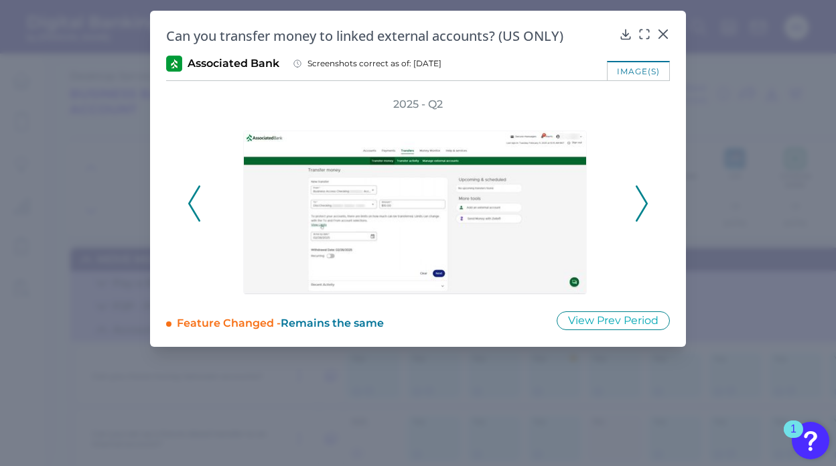
click at [640, 207] on icon at bounding box center [642, 204] width 12 height 36
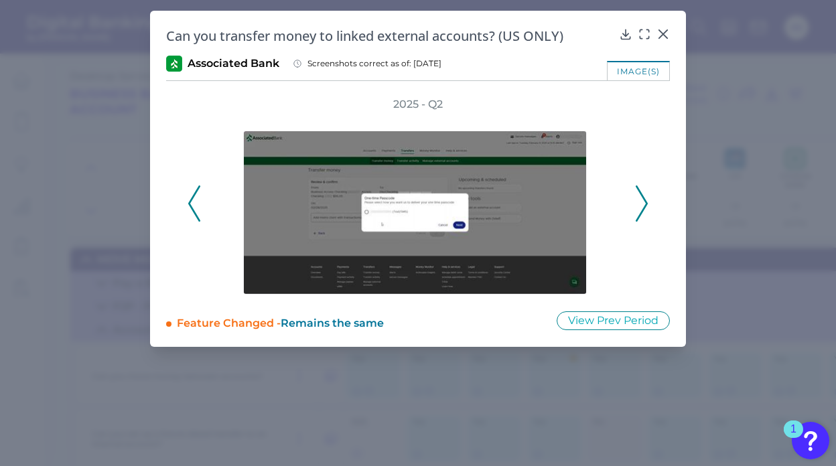
click at [640, 207] on icon at bounding box center [642, 204] width 12 height 36
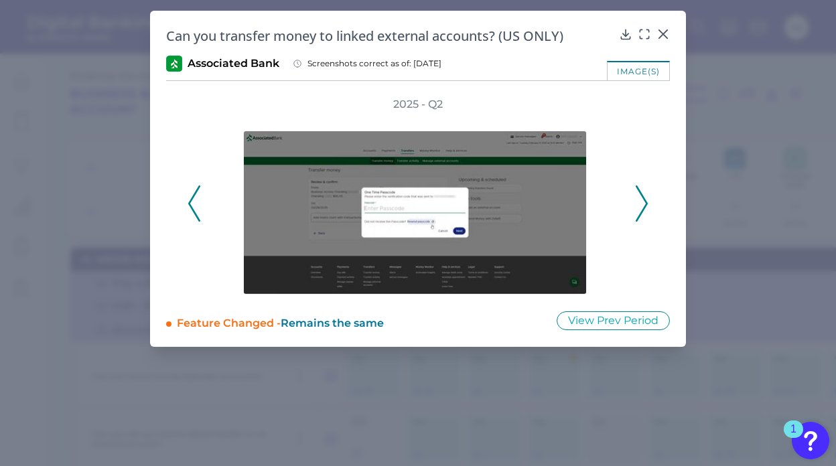
click at [640, 207] on icon at bounding box center [642, 204] width 12 height 36
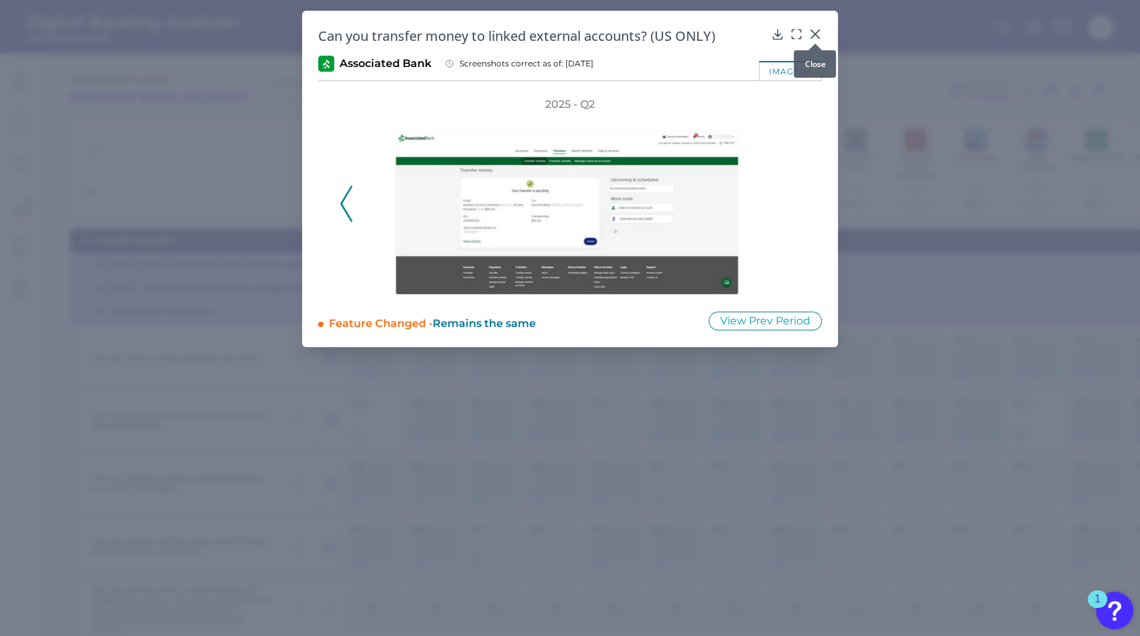
click at [816, 33] on icon at bounding box center [815, 34] width 8 height 8
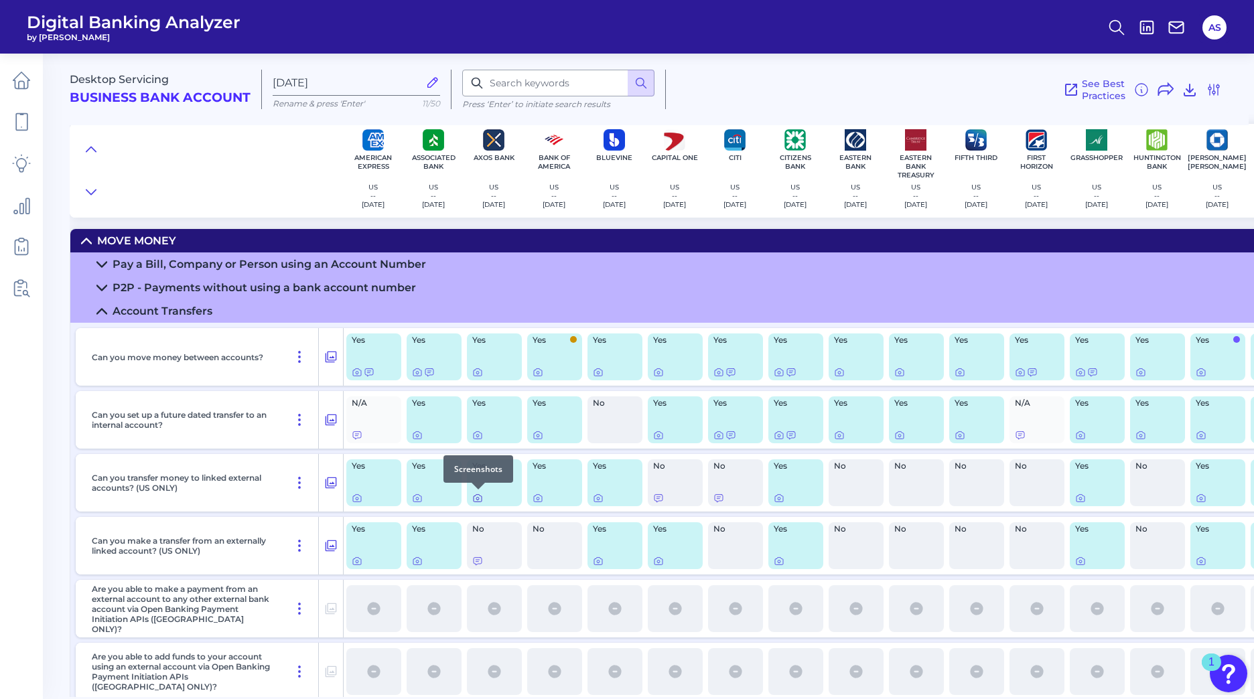
click at [479, 497] on icon at bounding box center [477, 498] width 11 height 11
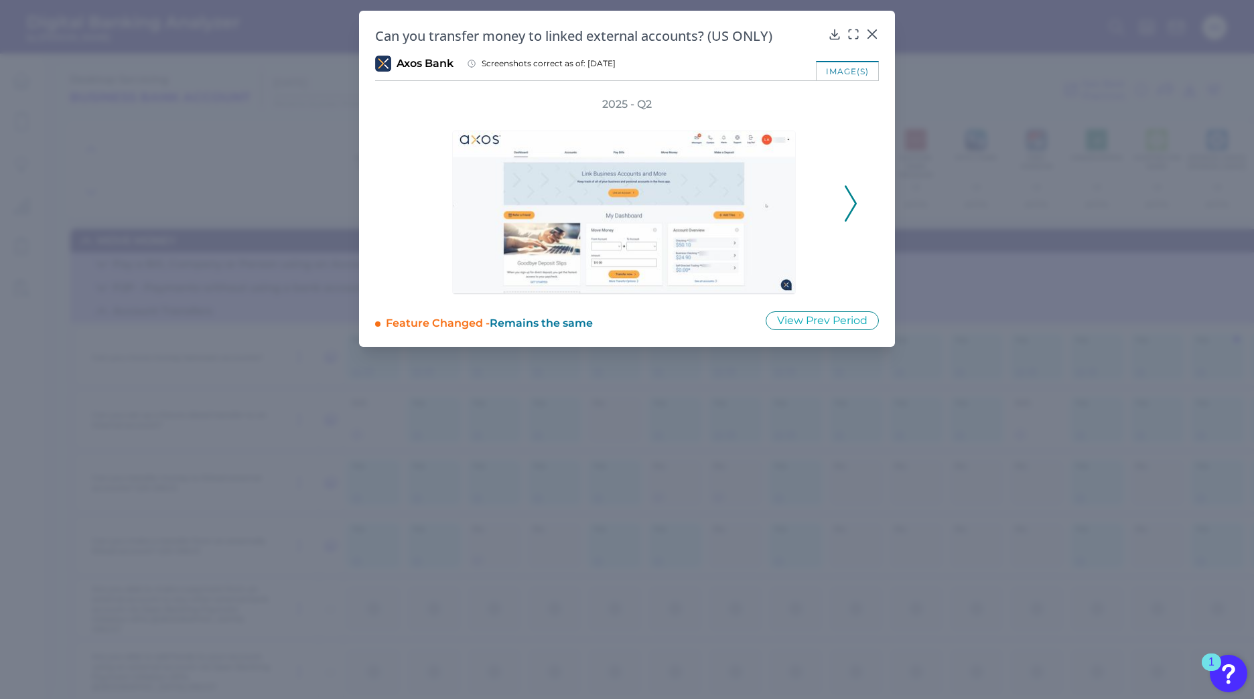
click at [853, 203] on icon at bounding box center [851, 204] width 12 height 36
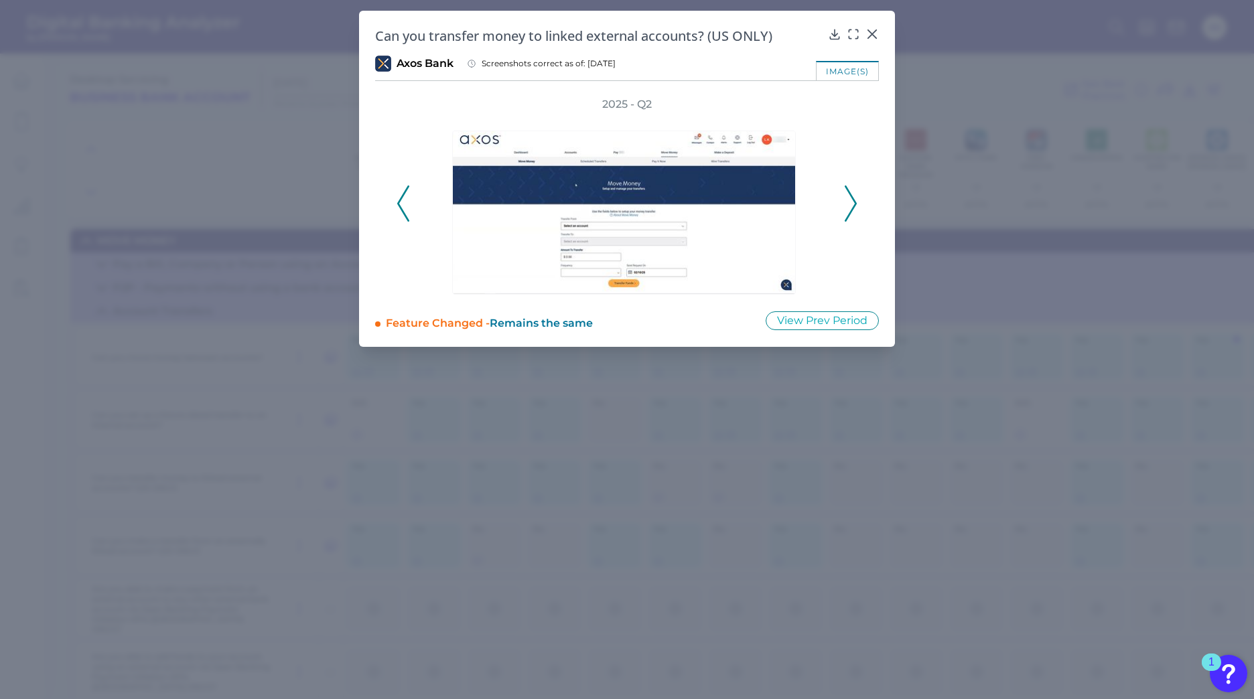
click at [853, 203] on icon at bounding box center [851, 204] width 12 height 36
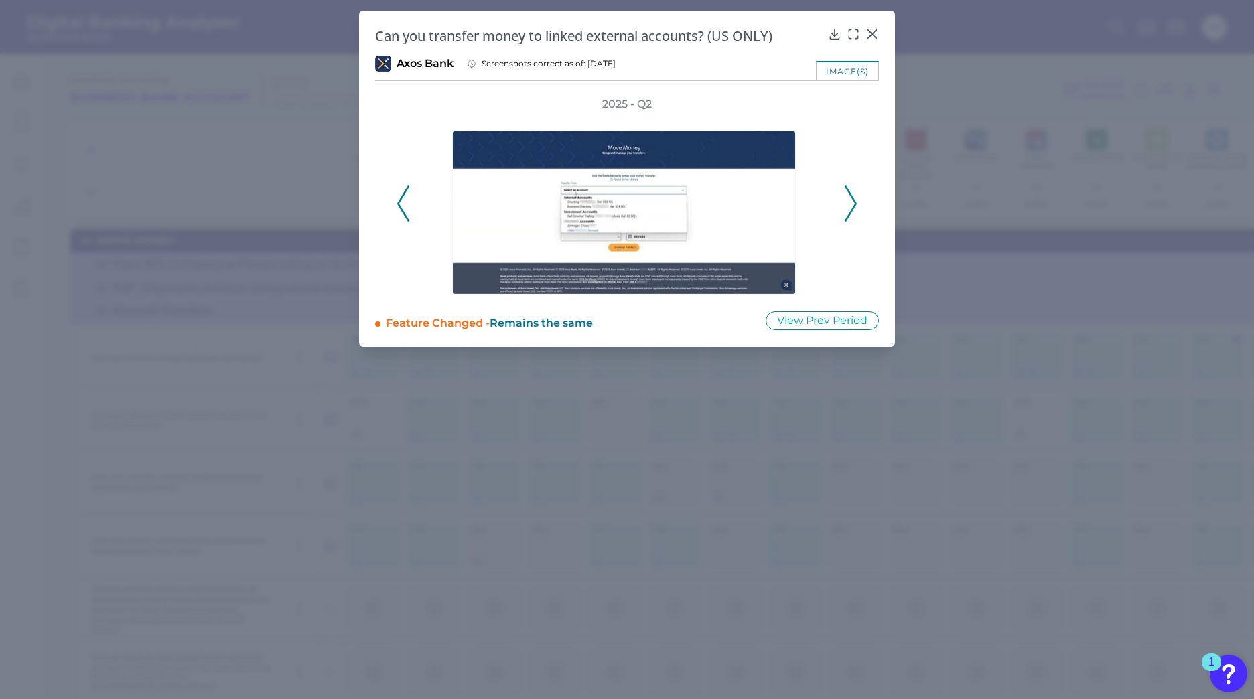
click at [853, 203] on icon at bounding box center [851, 204] width 12 height 36
click at [855, 203] on icon at bounding box center [851, 204] width 12 height 36
click at [855, 203] on polyline at bounding box center [850, 203] width 10 height 34
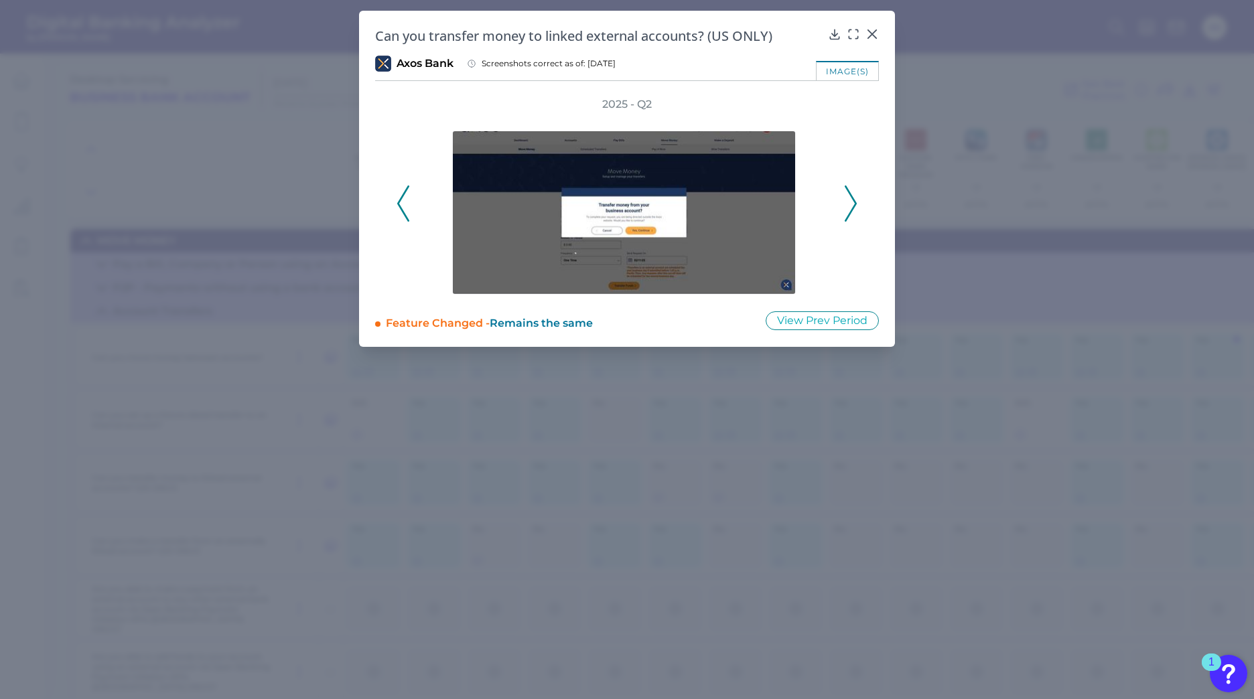
click at [855, 203] on polyline at bounding box center [850, 203] width 10 height 34
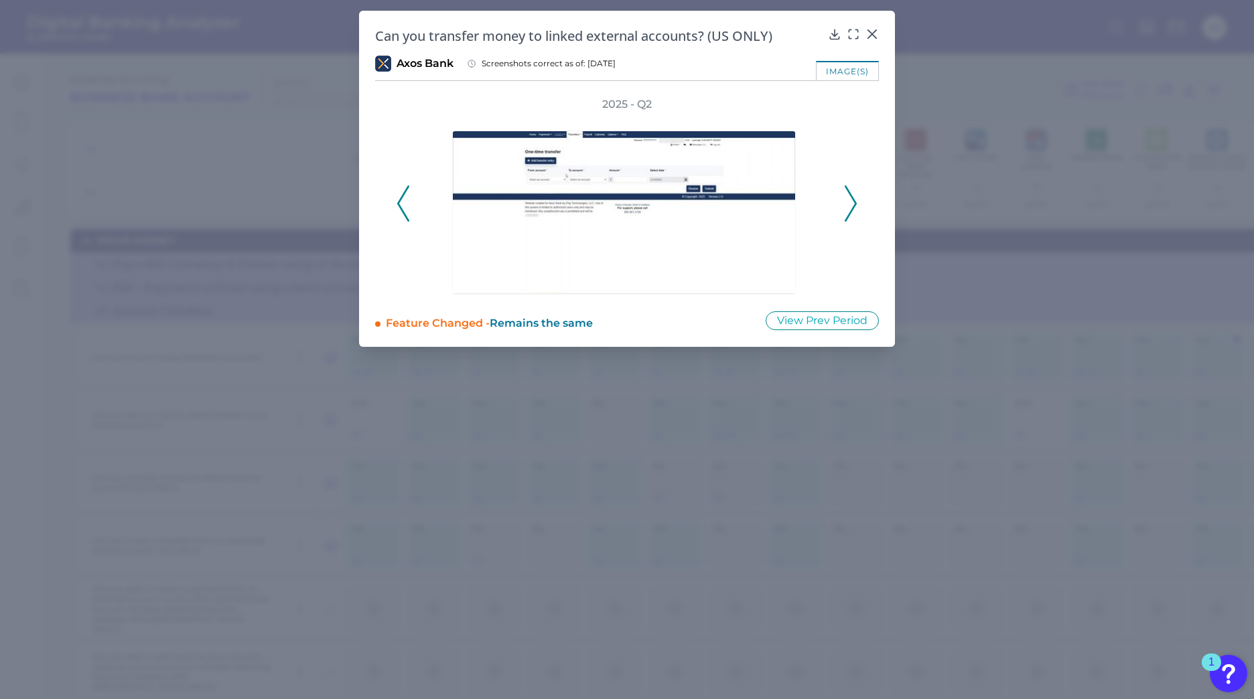
click at [855, 203] on polyline at bounding box center [850, 203] width 10 height 34
click at [851, 205] on icon at bounding box center [851, 204] width 12 height 36
click at [397, 210] on button at bounding box center [403, 204] width 13 height 36
click at [850, 208] on icon at bounding box center [851, 204] width 12 height 36
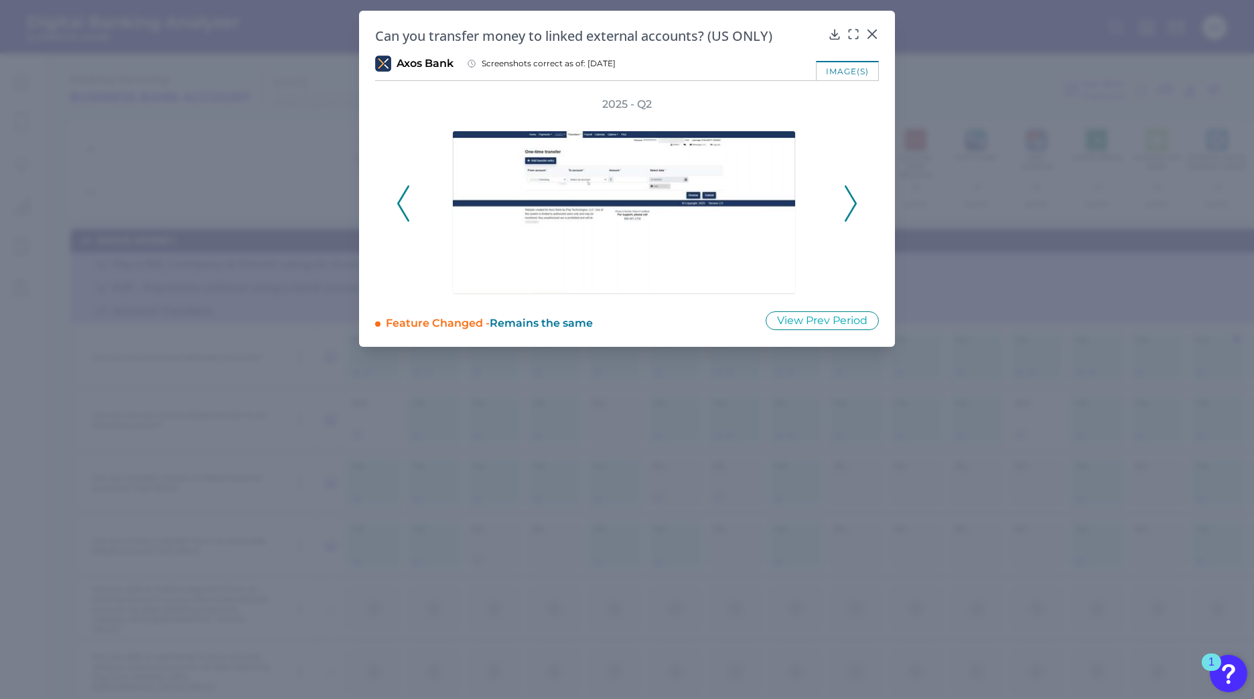
click at [850, 208] on icon at bounding box center [851, 204] width 12 height 36
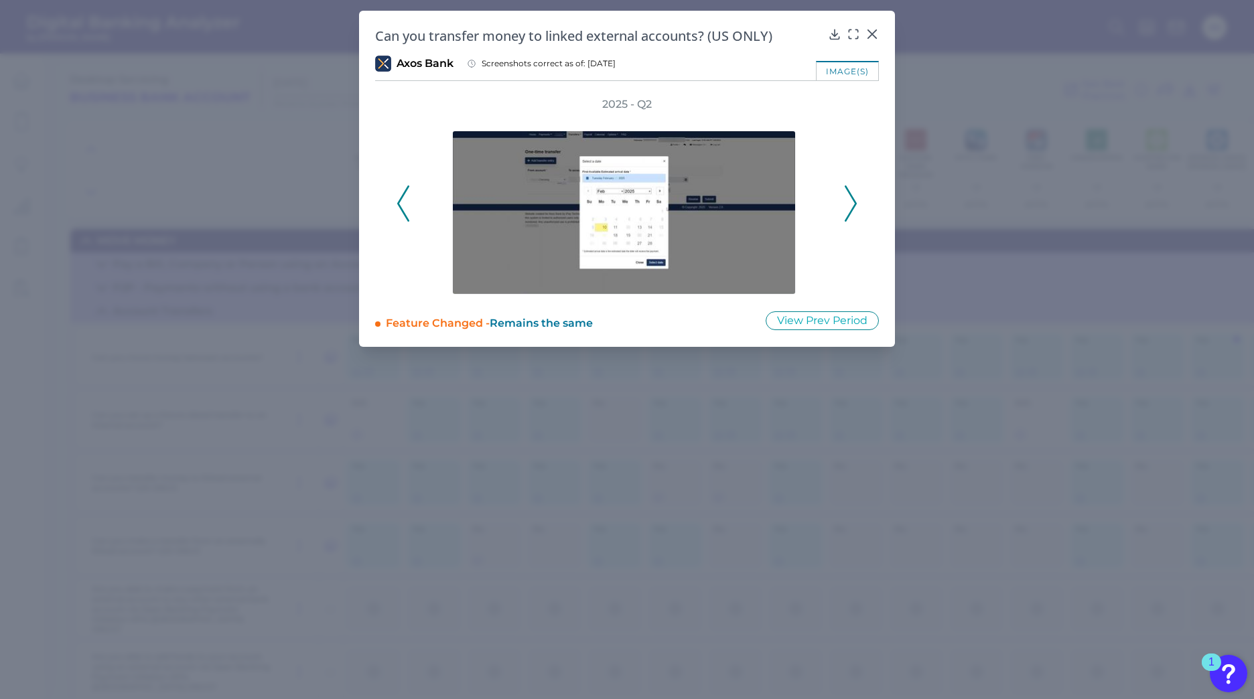
click at [850, 208] on icon at bounding box center [851, 204] width 12 height 36
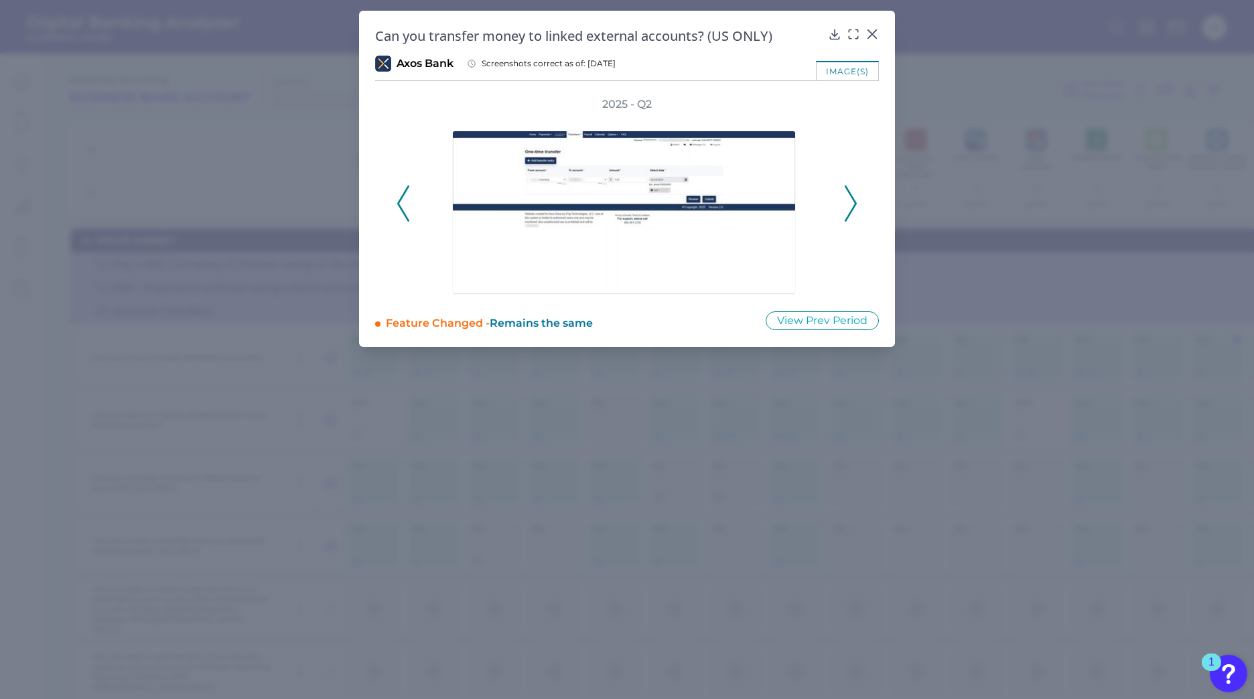
click at [850, 208] on icon at bounding box center [851, 204] width 12 height 36
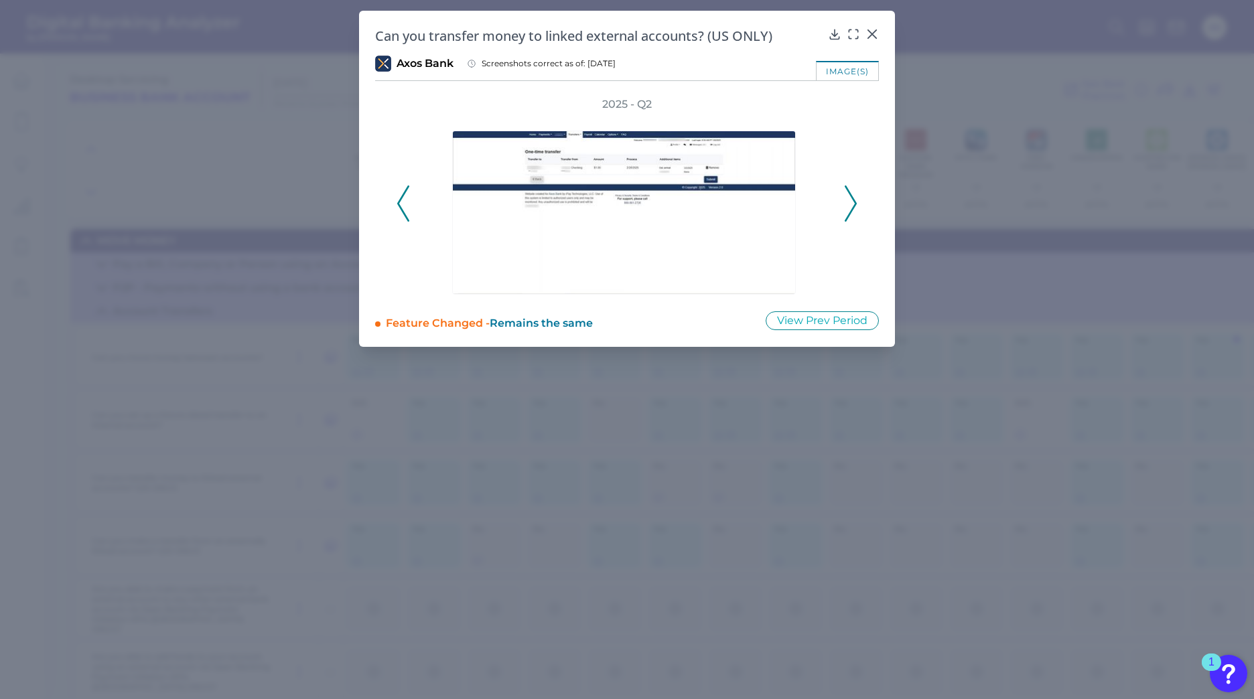
click at [850, 208] on icon at bounding box center [851, 204] width 12 height 36
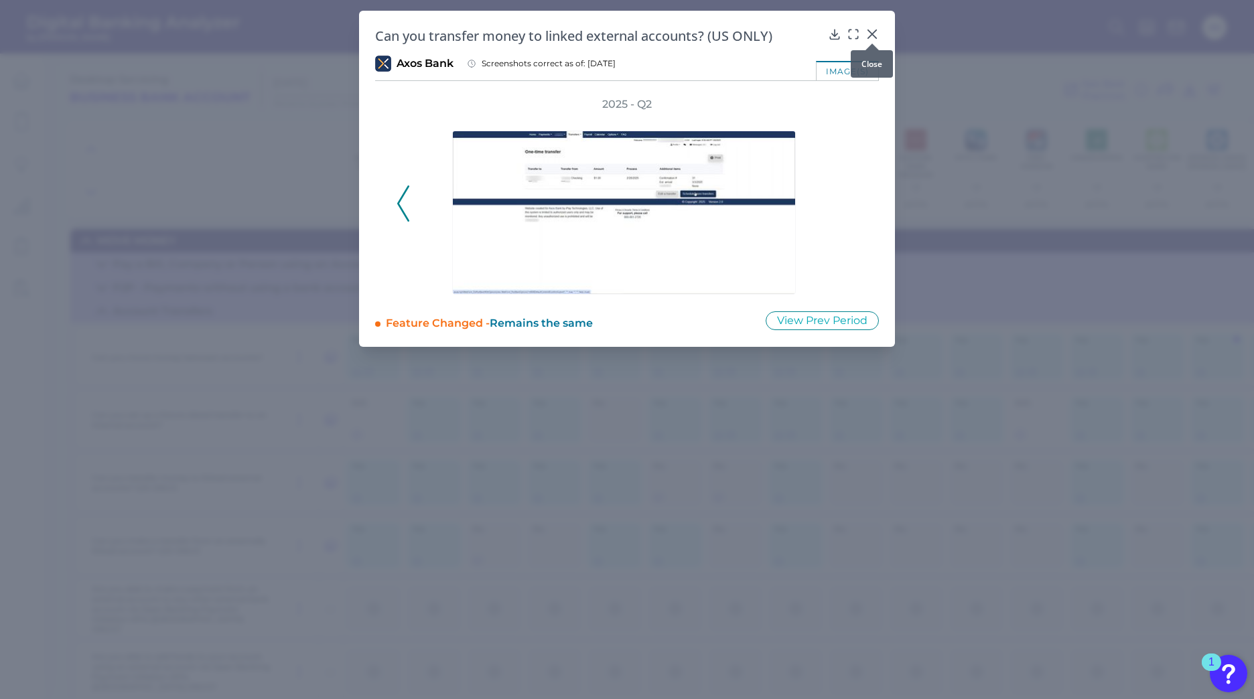
click at [872, 35] on icon at bounding box center [871, 33] width 13 height 13
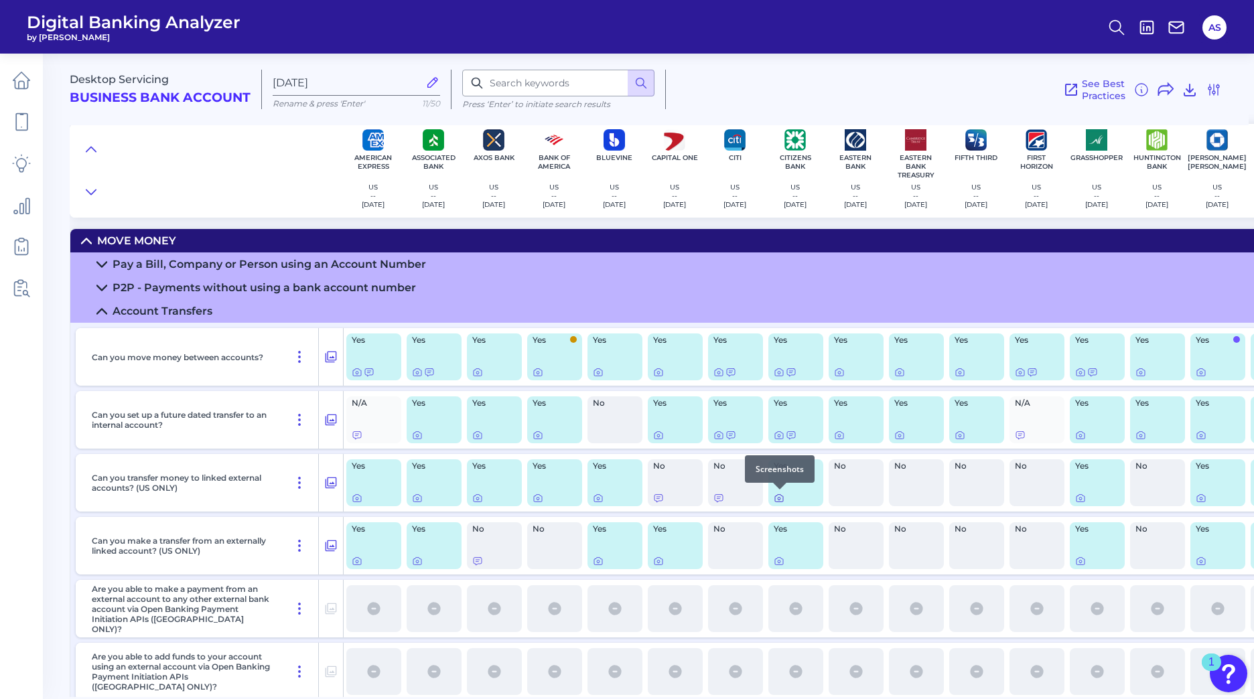
click at [776, 498] on icon at bounding box center [779, 498] width 11 height 11
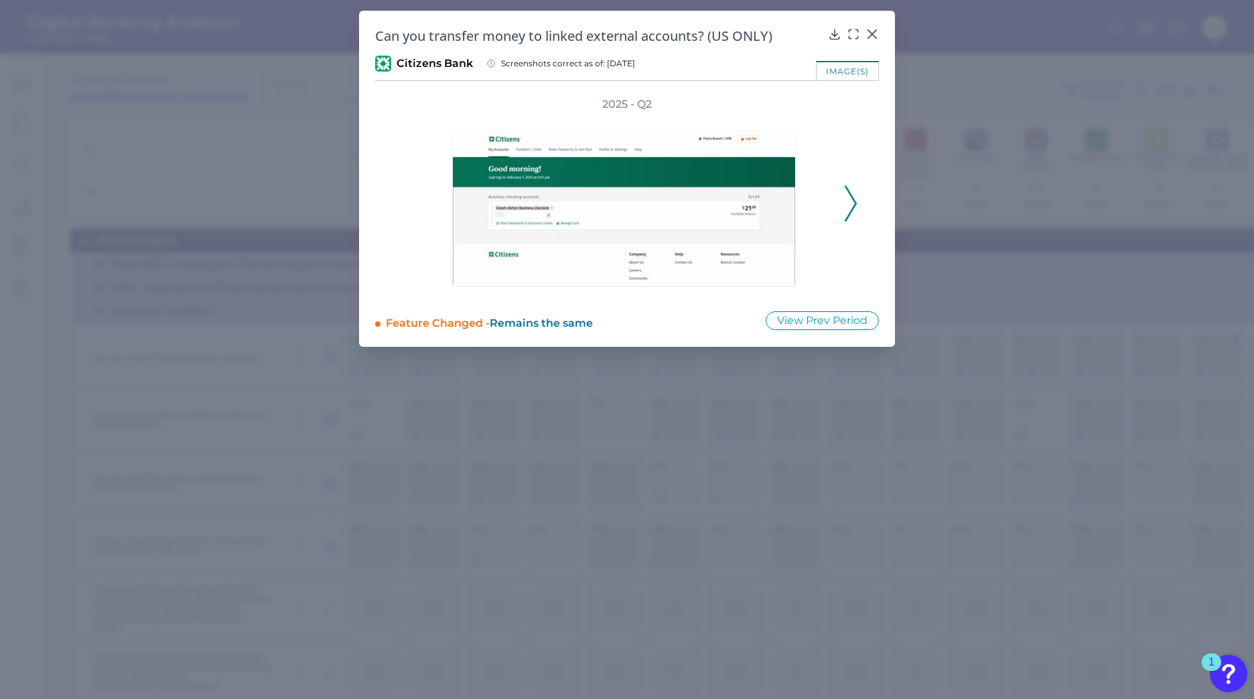
click at [851, 207] on icon at bounding box center [851, 204] width 12 height 36
click at [850, 205] on icon at bounding box center [851, 204] width 12 height 36
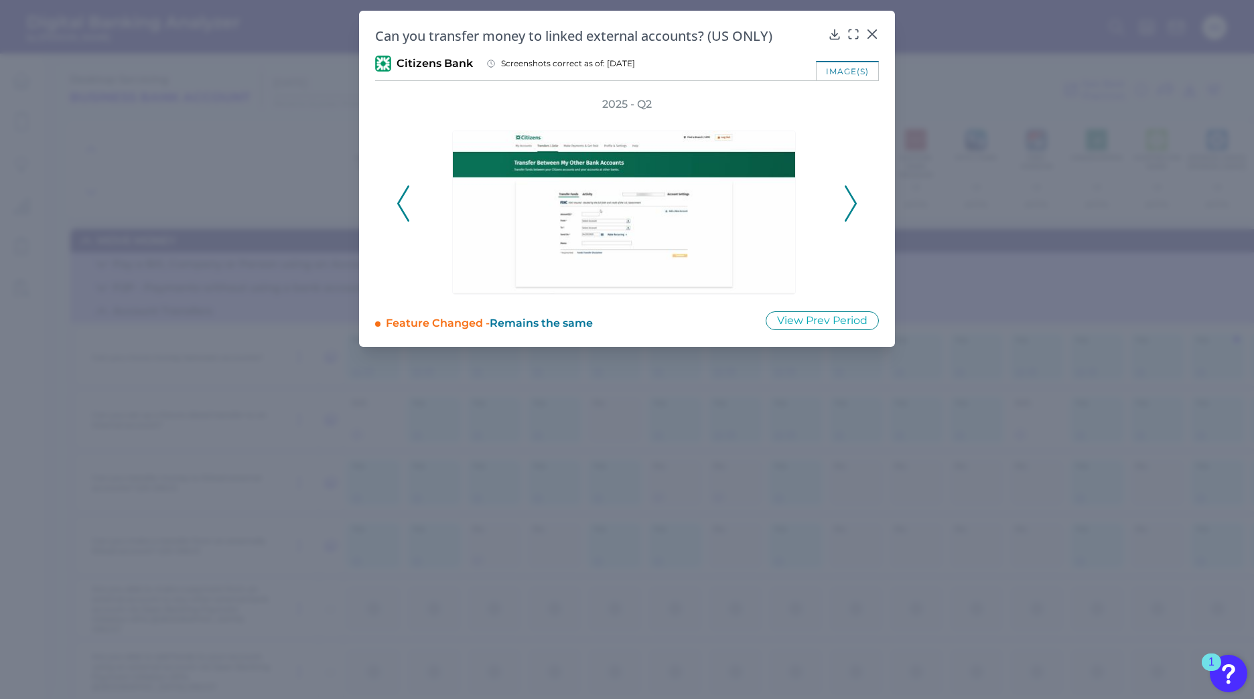
click at [850, 204] on icon at bounding box center [851, 204] width 12 height 36
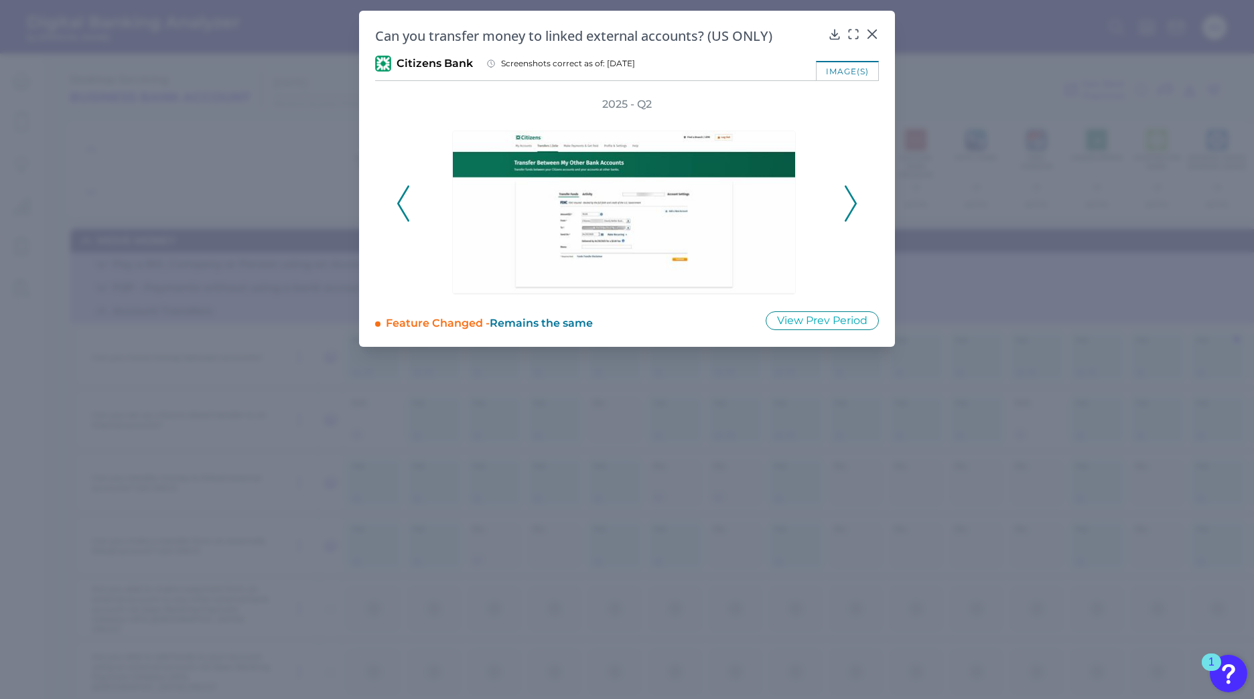
click at [849, 204] on icon at bounding box center [851, 204] width 12 height 36
click at [849, 204] on div "2025 - Q2" at bounding box center [627, 196] width 461 height 198
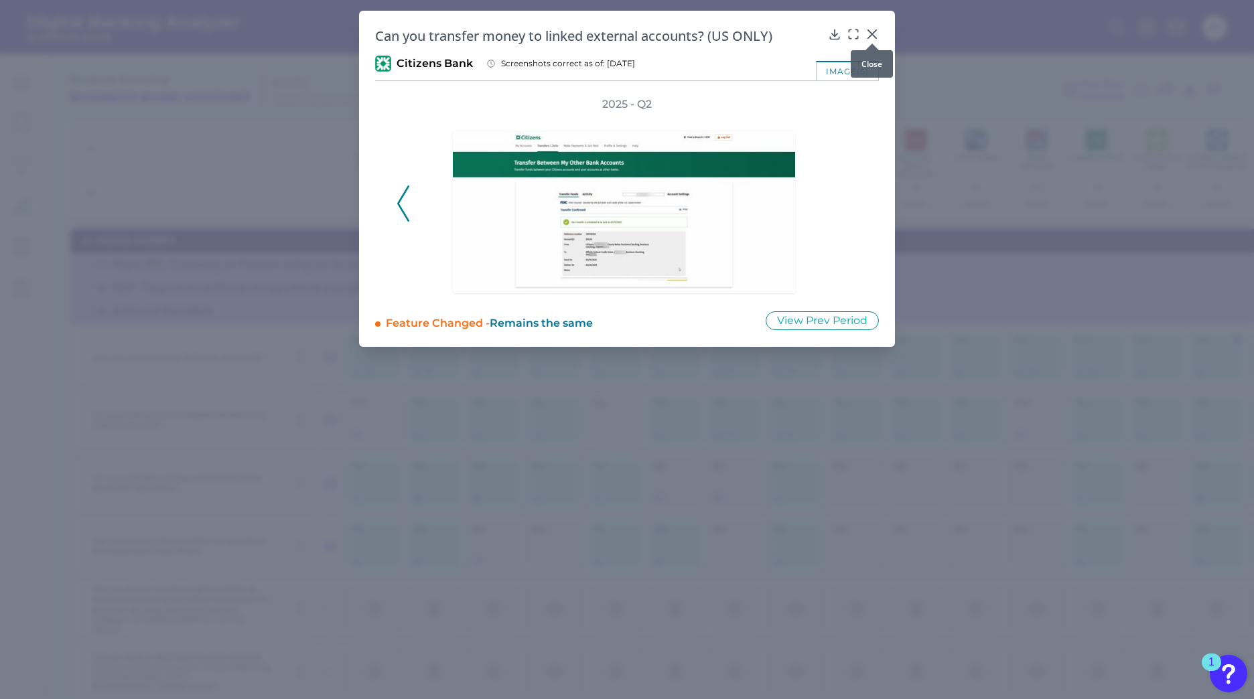
click at [871, 35] on icon at bounding box center [872, 34] width 8 height 8
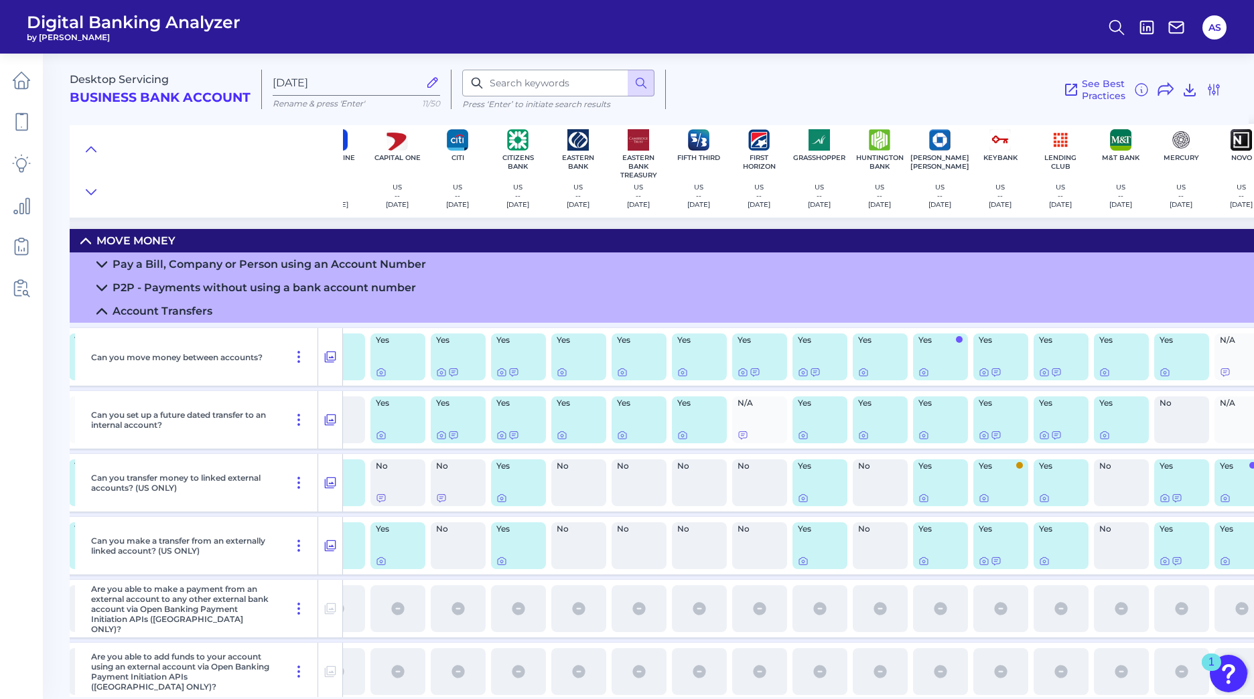
scroll to position [0, 279]
click at [918, 498] on icon at bounding box center [922, 498] width 8 height 7
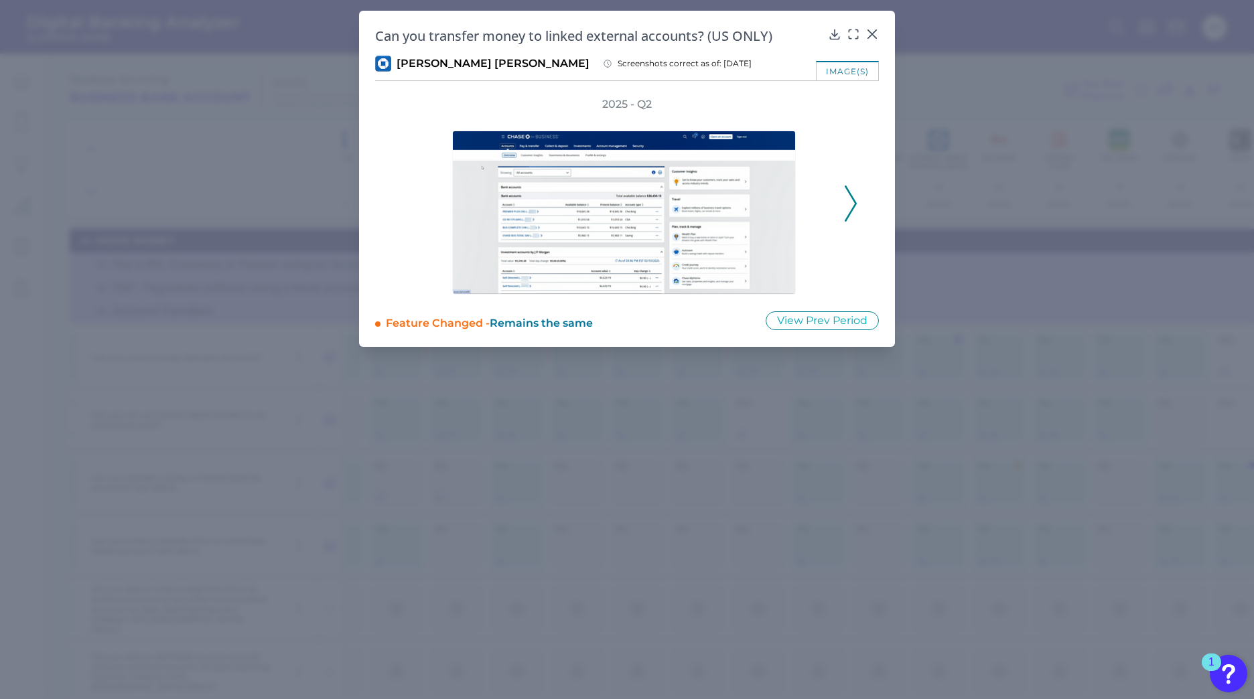
click at [849, 204] on icon at bounding box center [851, 204] width 12 height 36
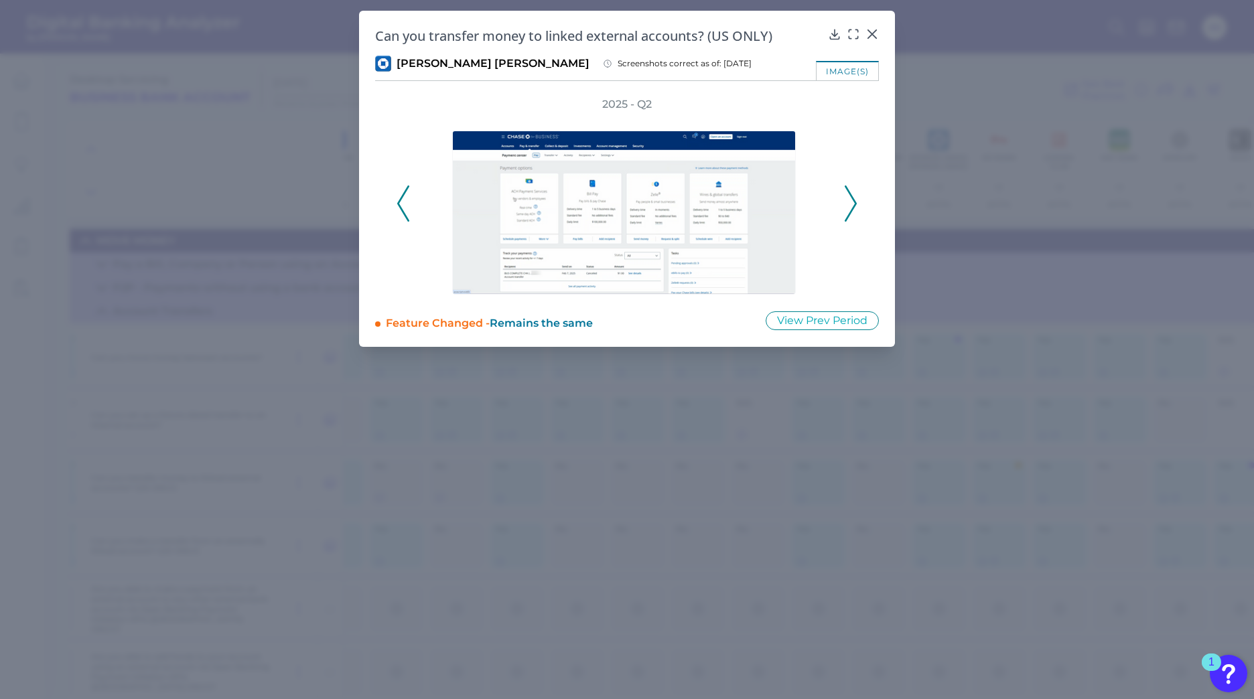
click at [852, 202] on icon at bounding box center [851, 204] width 12 height 36
click at [851, 201] on icon at bounding box center [851, 204] width 12 height 36
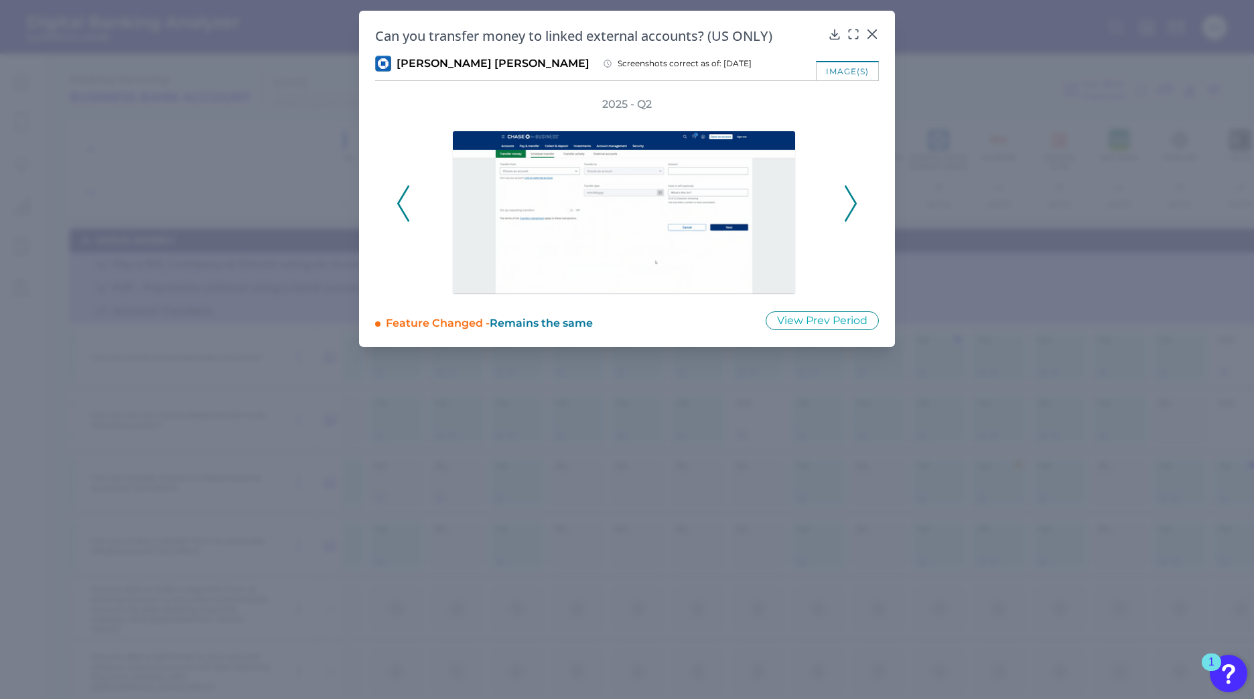
click at [851, 201] on icon at bounding box center [851, 204] width 12 height 36
click at [872, 33] on icon at bounding box center [871, 33] width 13 height 13
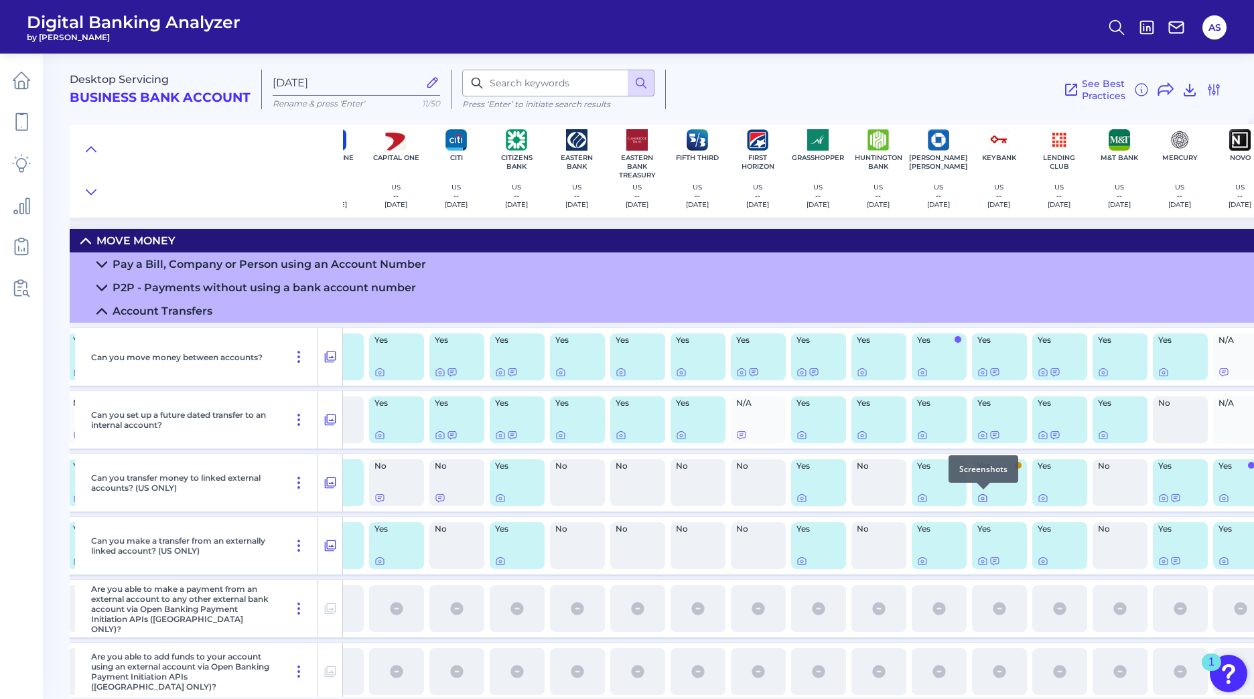
click at [985, 496] on icon at bounding box center [982, 498] width 11 height 11
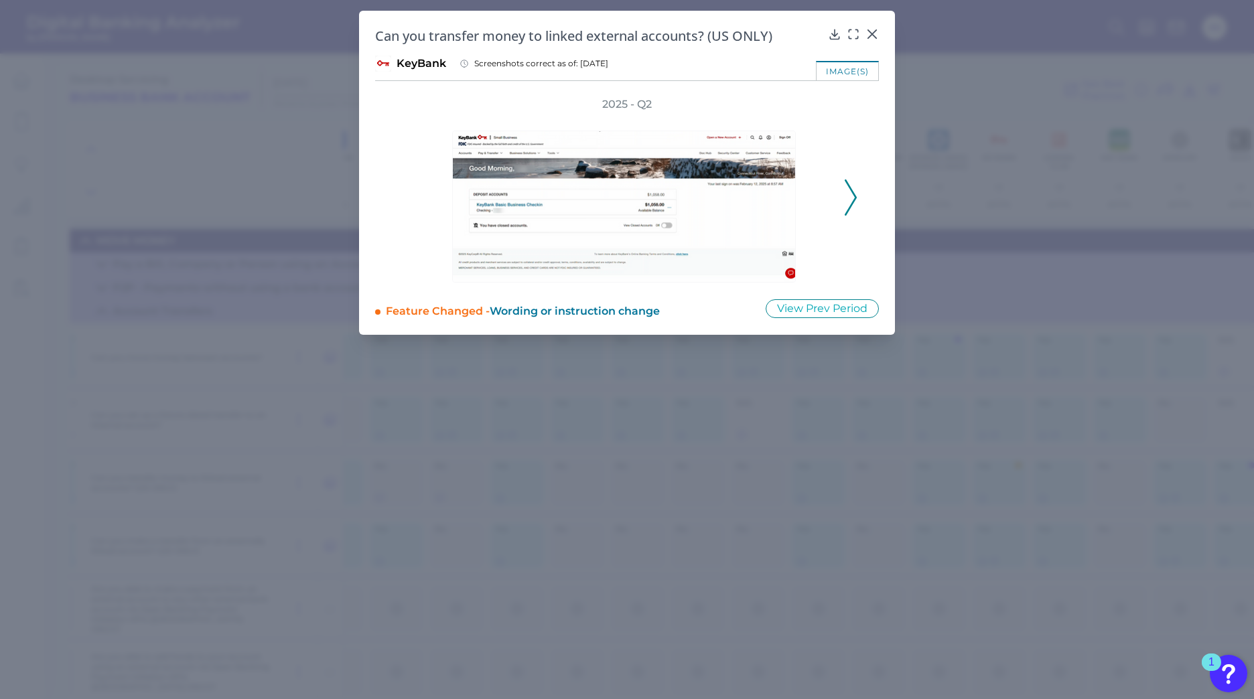
click at [846, 192] on icon at bounding box center [851, 198] width 12 height 36
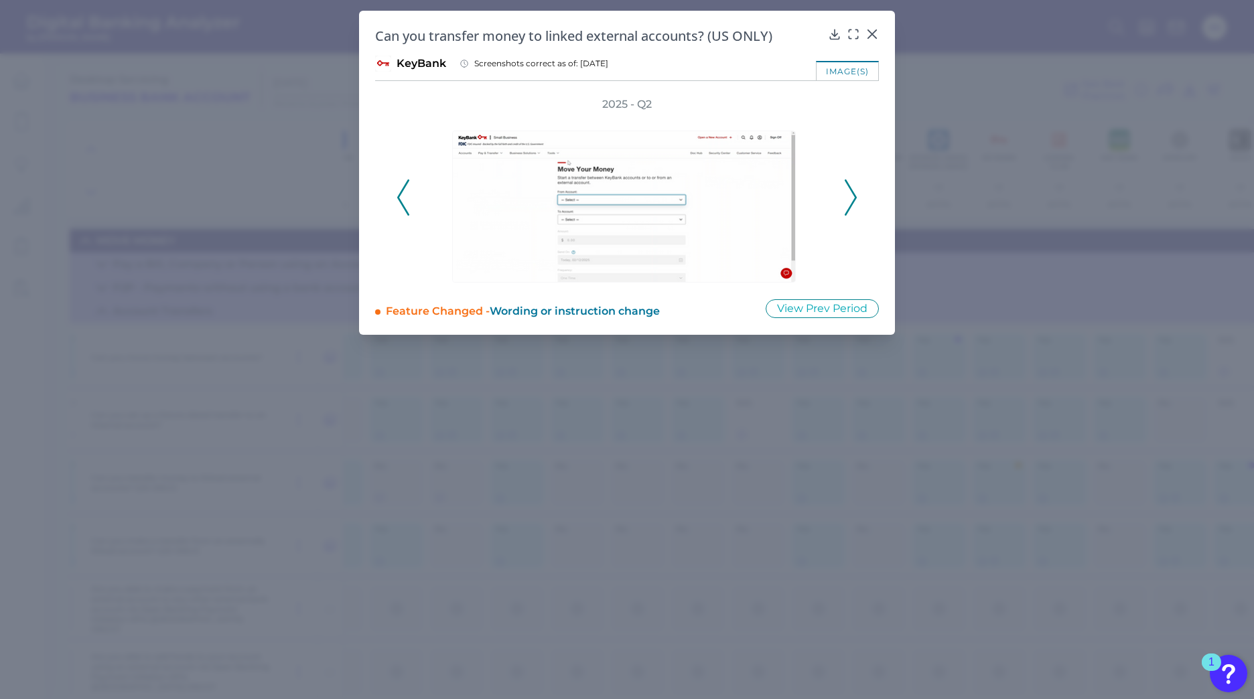
click at [846, 192] on icon at bounding box center [851, 198] width 12 height 36
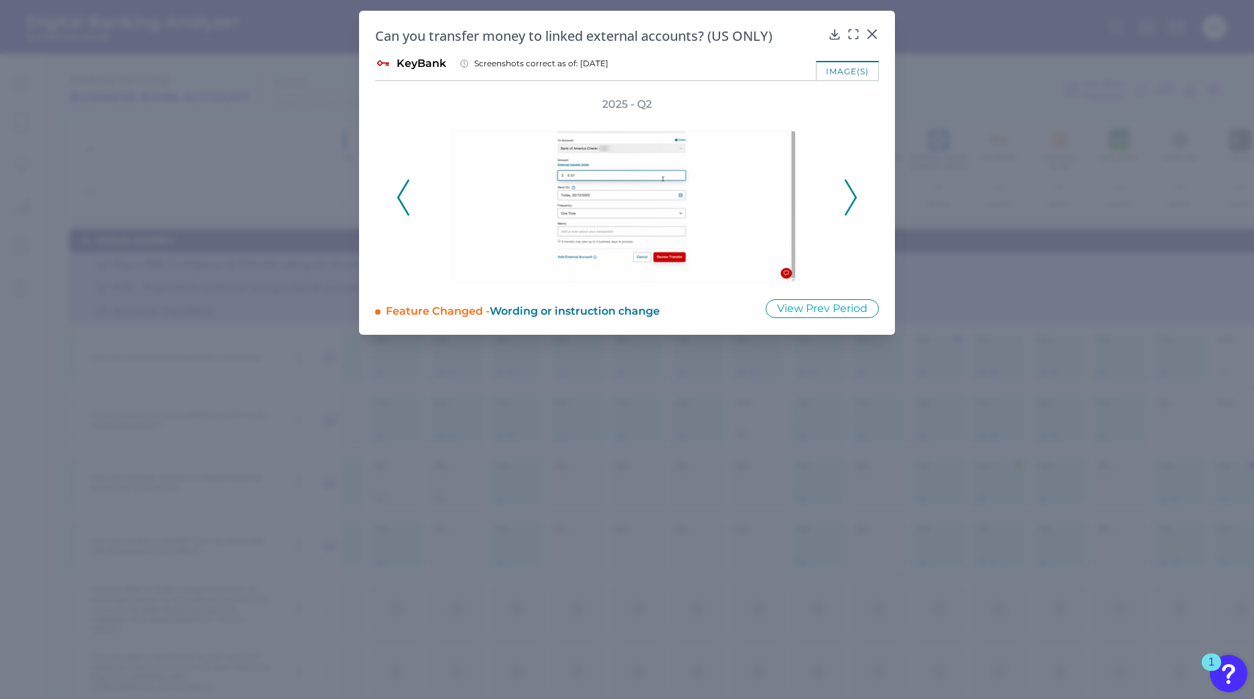
click at [846, 192] on icon at bounding box center [851, 198] width 12 height 36
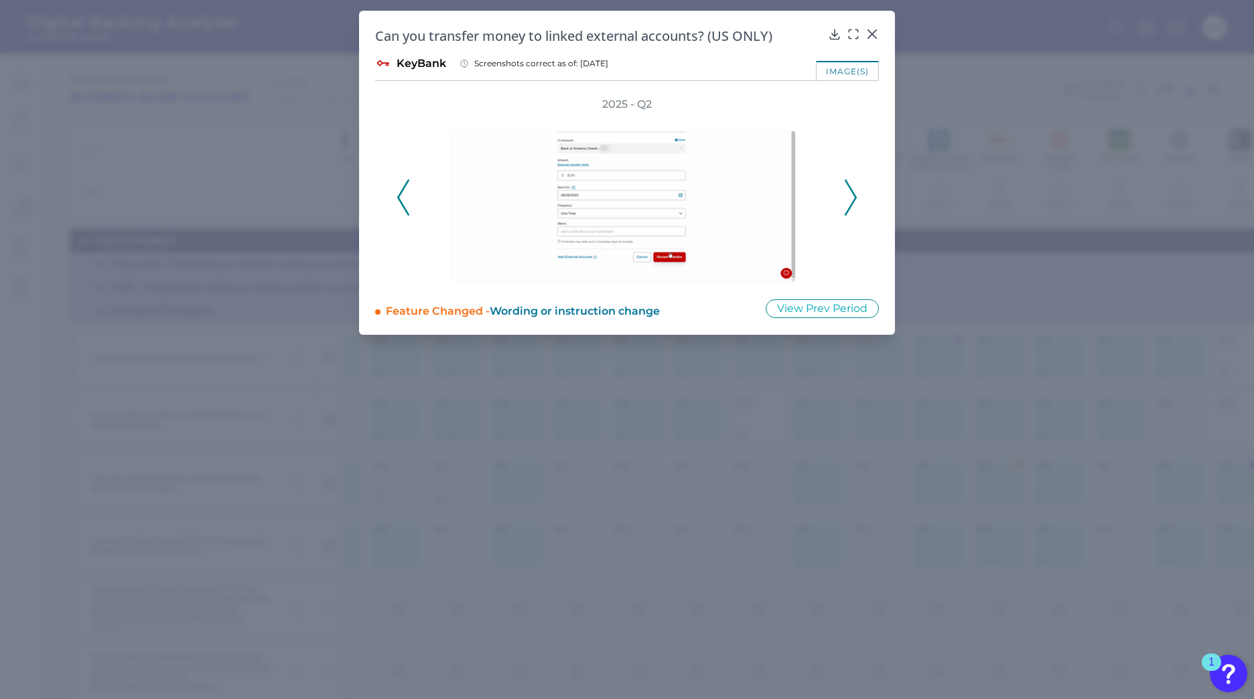
click at [847, 191] on icon at bounding box center [851, 198] width 12 height 36
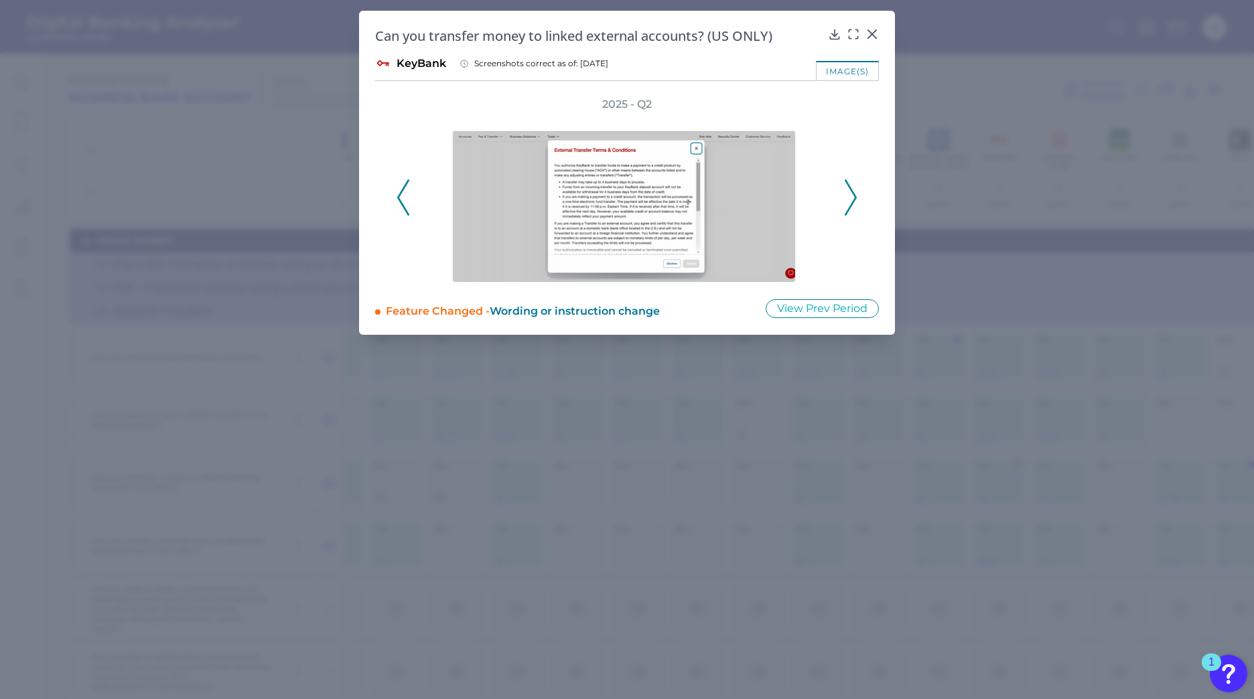
click at [849, 192] on icon at bounding box center [851, 198] width 12 height 36
click at [849, 194] on icon at bounding box center [851, 198] width 12 height 36
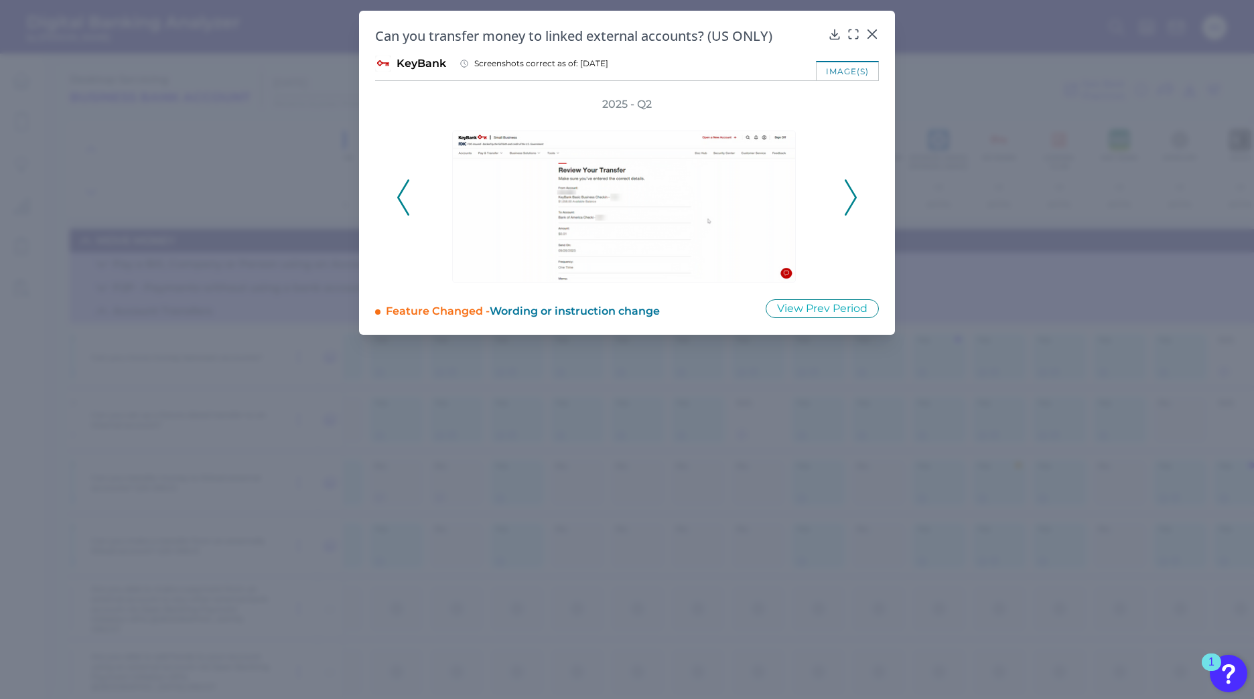
click at [849, 194] on icon at bounding box center [851, 198] width 12 height 36
click at [872, 35] on icon at bounding box center [871, 33] width 13 height 13
